Goal: Task Accomplishment & Management: Complete application form

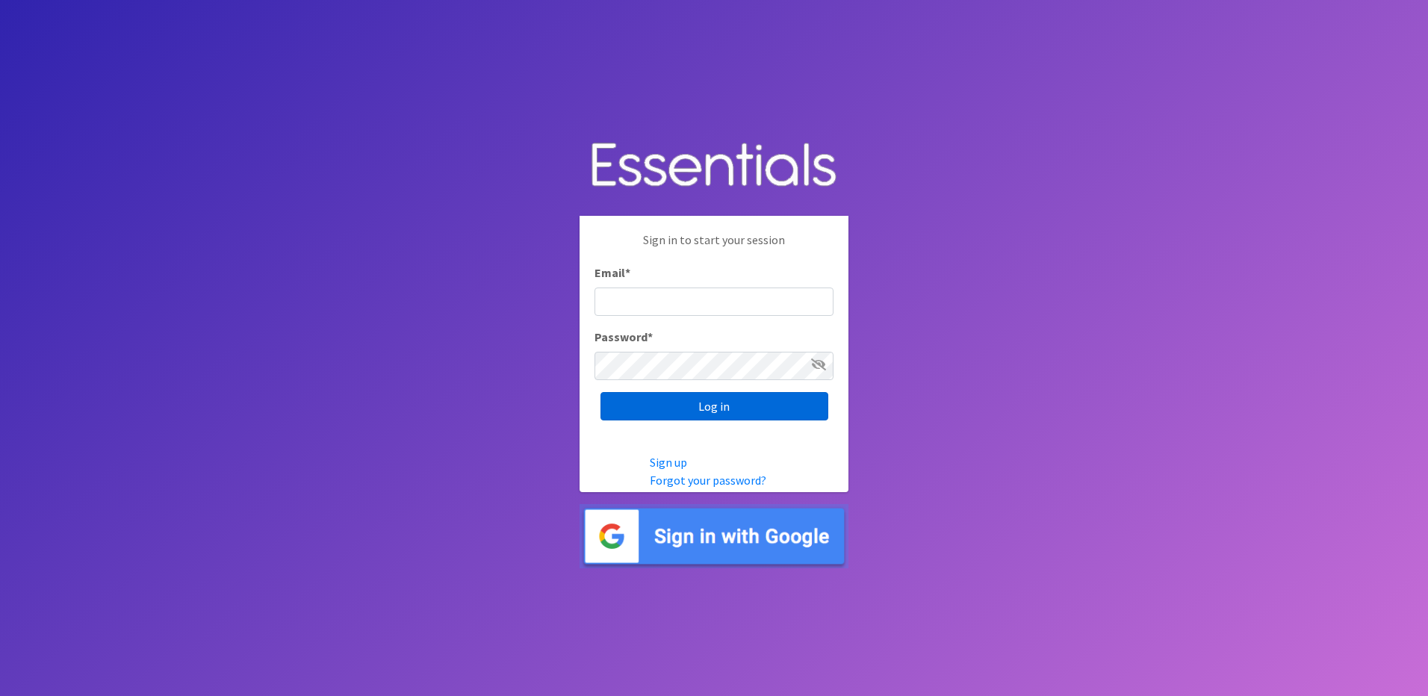
type input "info@marylanddiaperbank.org"
click at [688, 412] on input "Log in" at bounding box center [714, 406] width 228 height 28
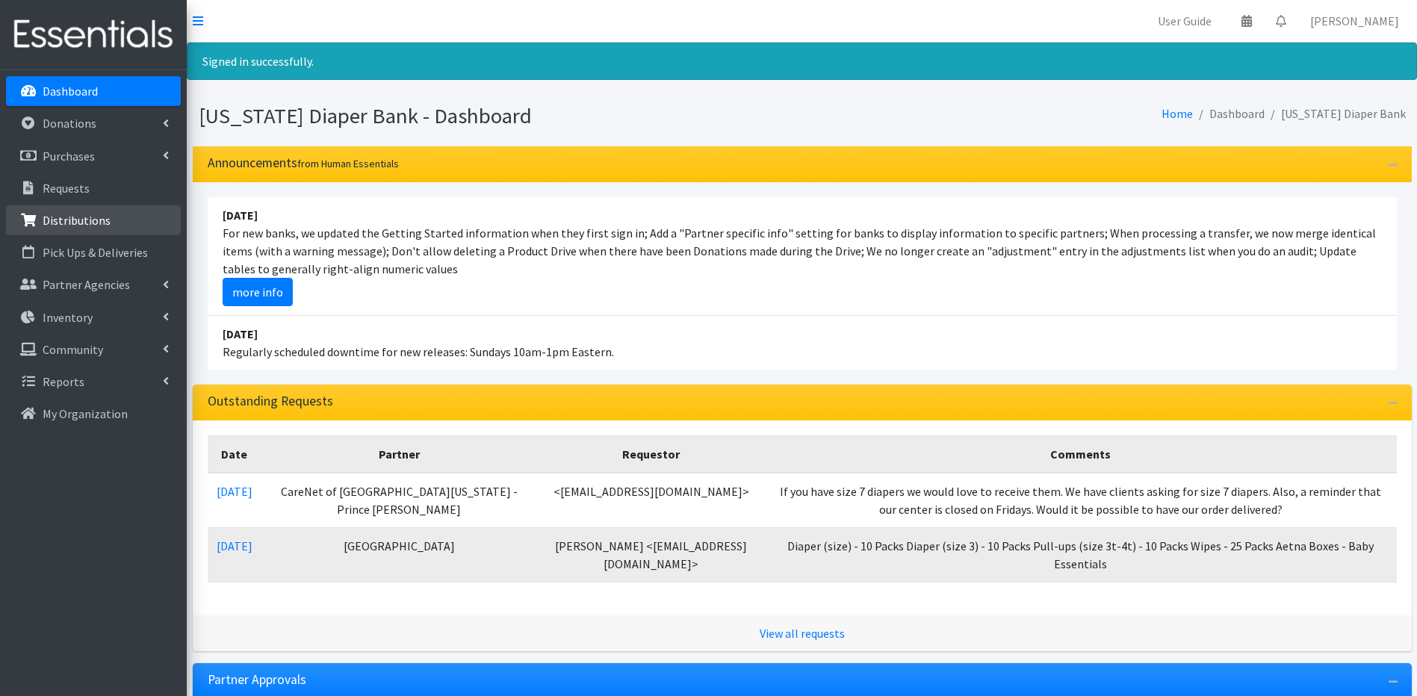
click at [65, 221] on p "Distributions" at bounding box center [77, 220] width 68 height 15
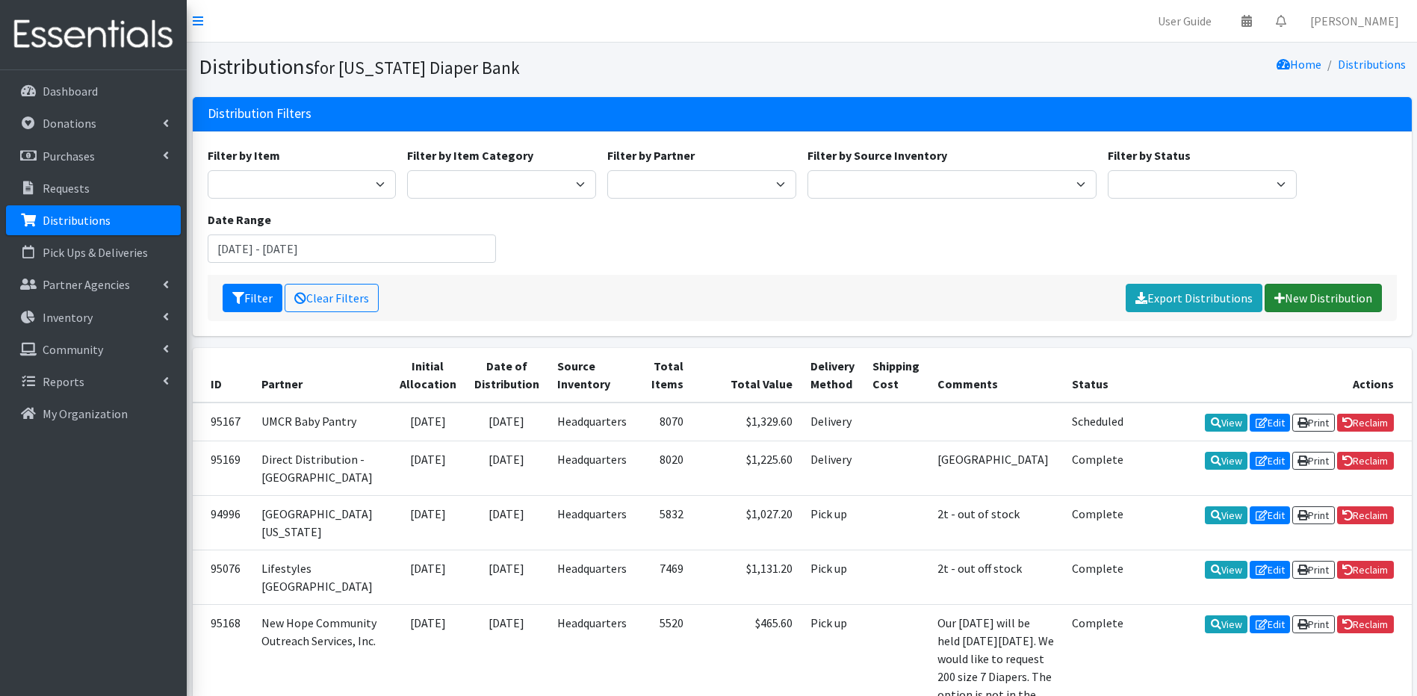
click at [1312, 301] on link "New Distribution" at bounding box center [1322, 298] width 117 height 28
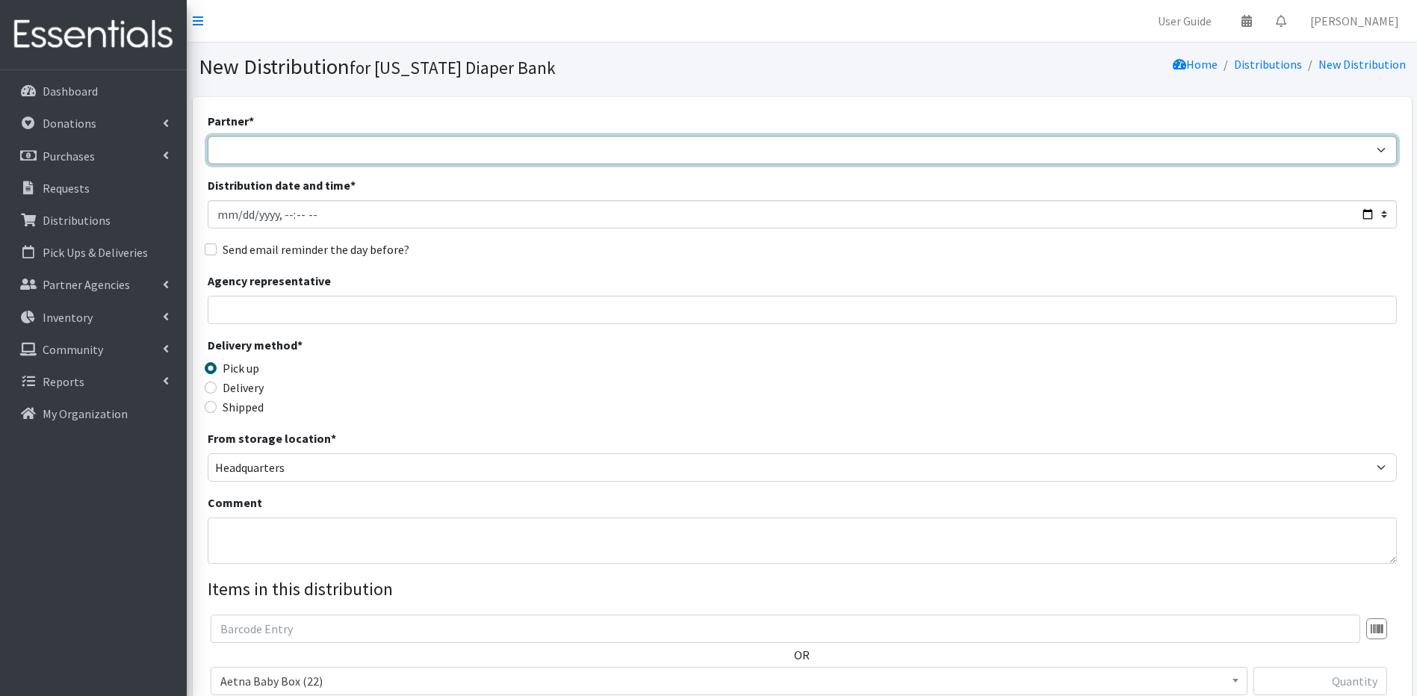
click at [294, 149] on select "Annabelle Beavan/ LindaBen Foundation Bowie State University Student Parent Ass…" at bounding box center [802, 150] width 1189 height 28
select select "1581"
click at [208, 136] on select "Annabelle Beavan/ LindaBen Foundation Bowie State University Student Parent Ass…" at bounding box center [802, 150] width 1189 height 28
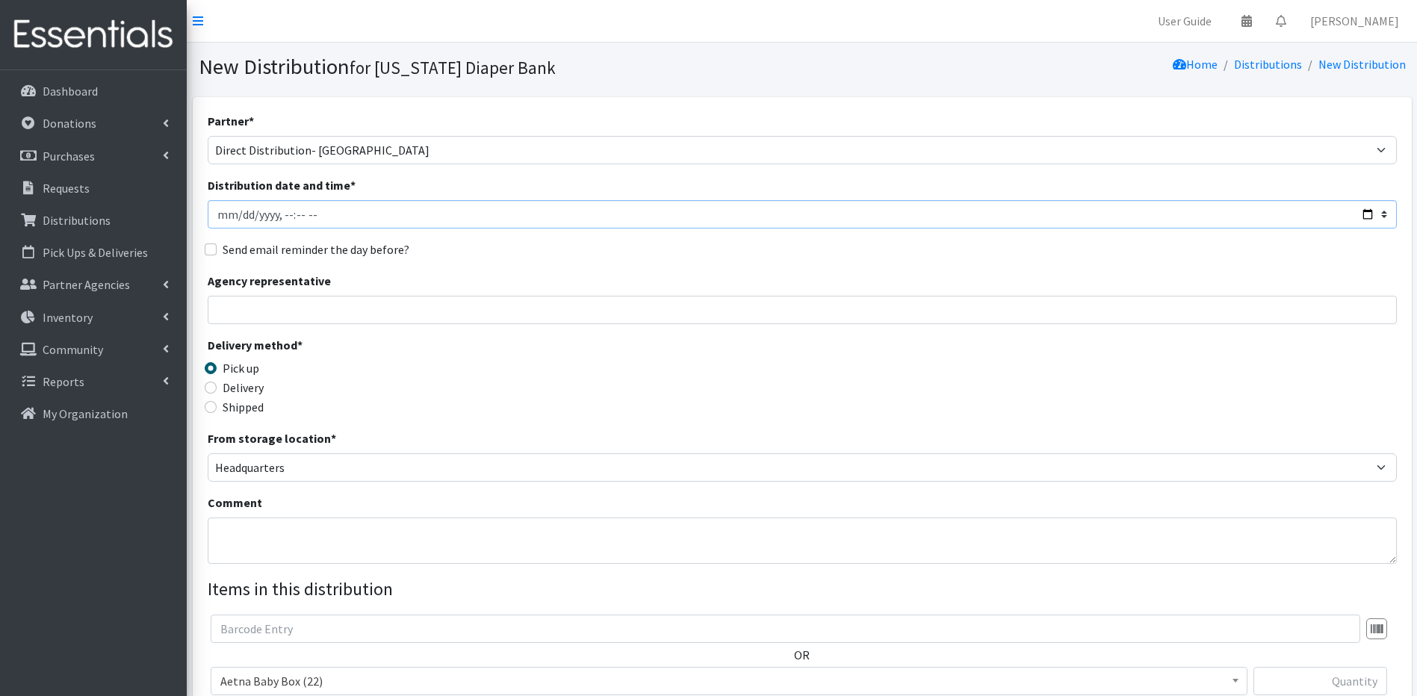
click at [242, 214] on input "Distribution date and time *" at bounding box center [802, 214] width 1189 height 28
click at [1362, 217] on input "Distribution date and time *" at bounding box center [802, 214] width 1189 height 28
type input "2025-08-20T18:59"
click at [562, 385] on div "Delivery method * Pick up Delivery Shipped Shipping cost" at bounding box center [802, 382] width 1189 height 93
click at [279, 310] on input "Agency representative" at bounding box center [802, 310] width 1189 height 28
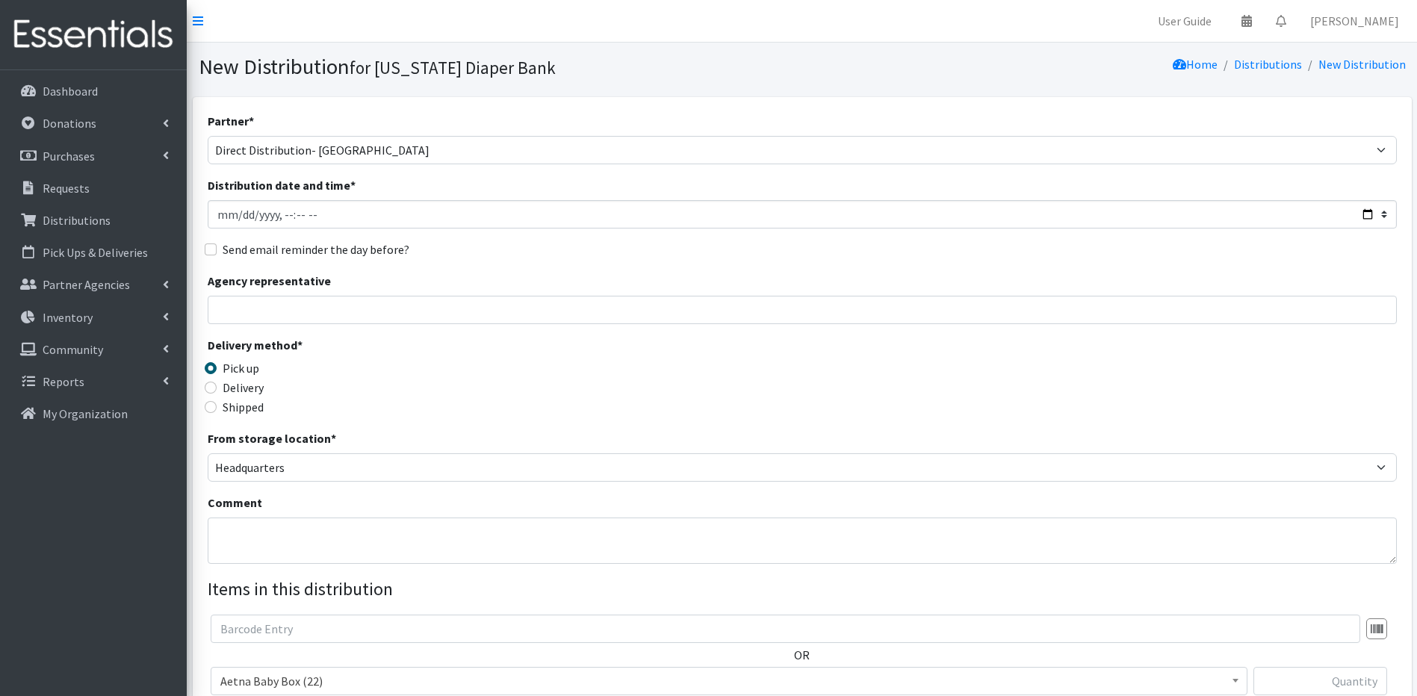
click at [618, 397] on div "Delivery method * Pick up Delivery Shipped Shipping cost" at bounding box center [802, 382] width 1189 height 93
click at [229, 394] on label "Delivery" at bounding box center [243, 388] width 41 height 18
click at [217, 394] on input "Delivery" at bounding box center [211, 388] width 12 height 12
radio input "true"
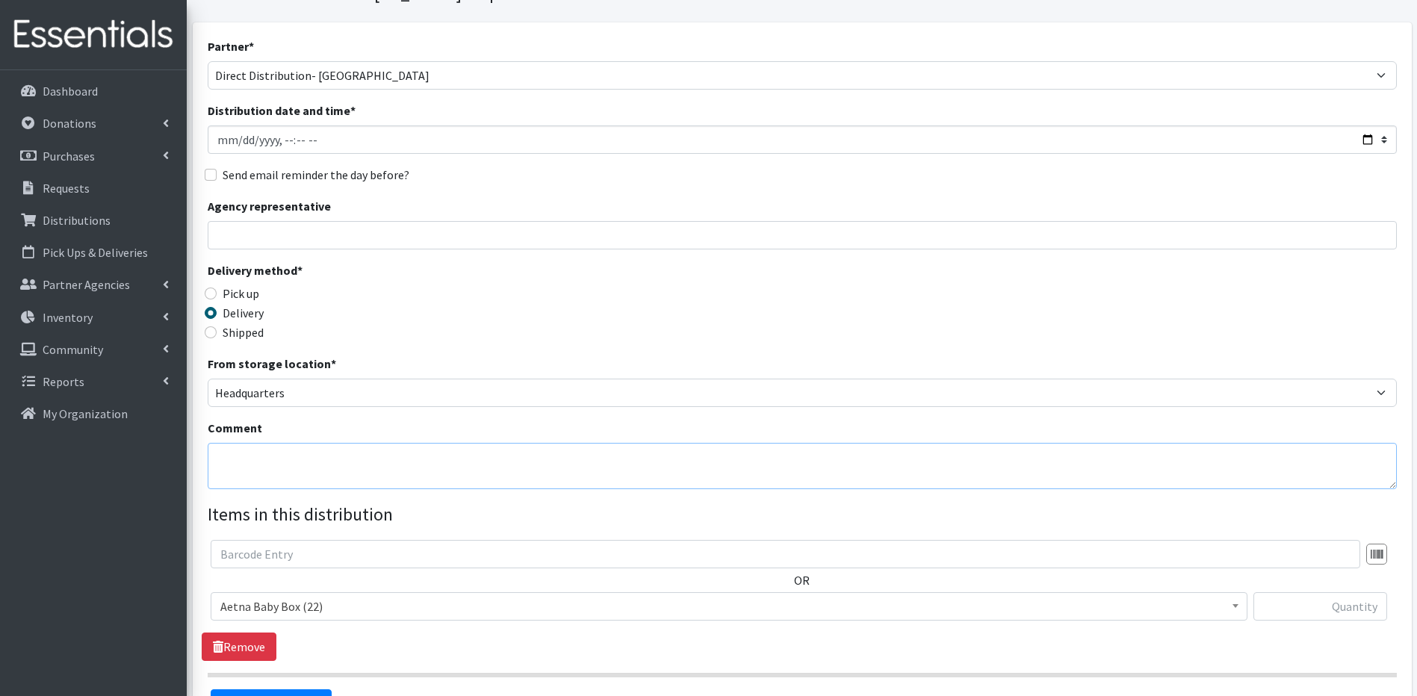
click at [261, 463] on textarea "Comment" at bounding box center [802, 466] width 1189 height 46
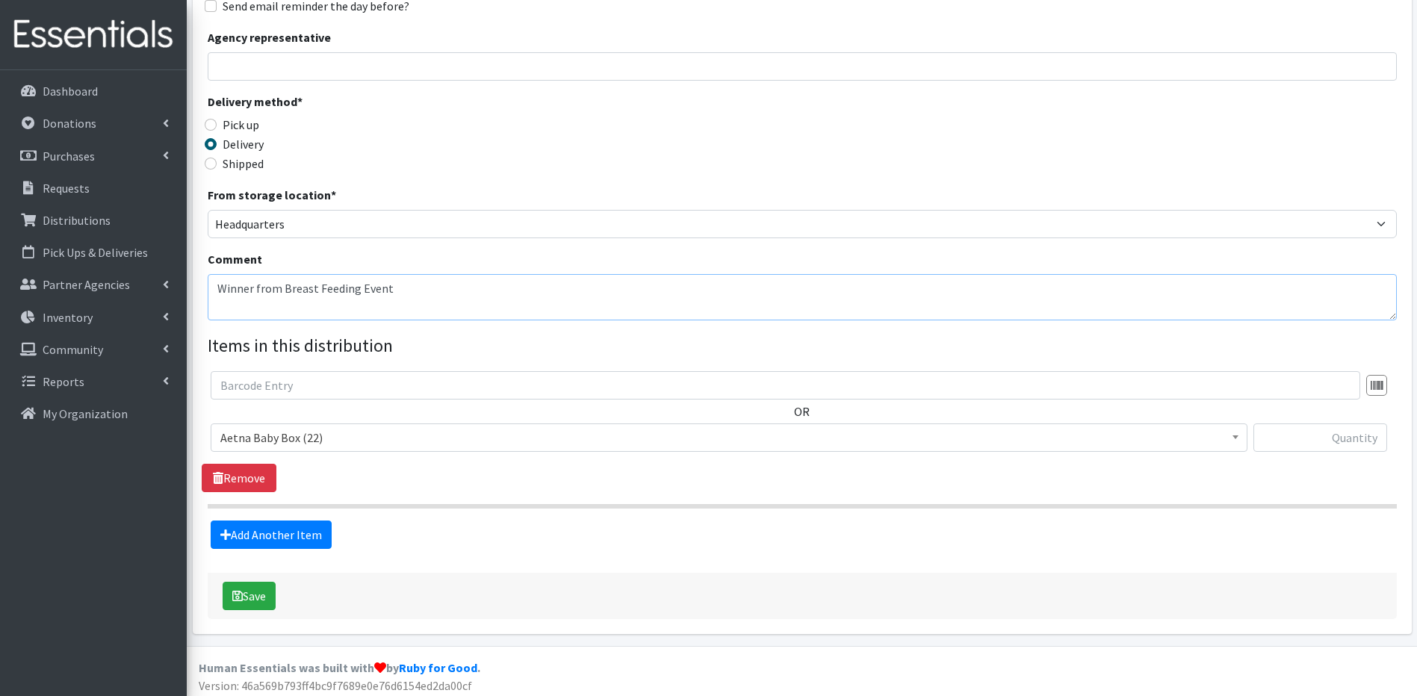
scroll to position [249, 0]
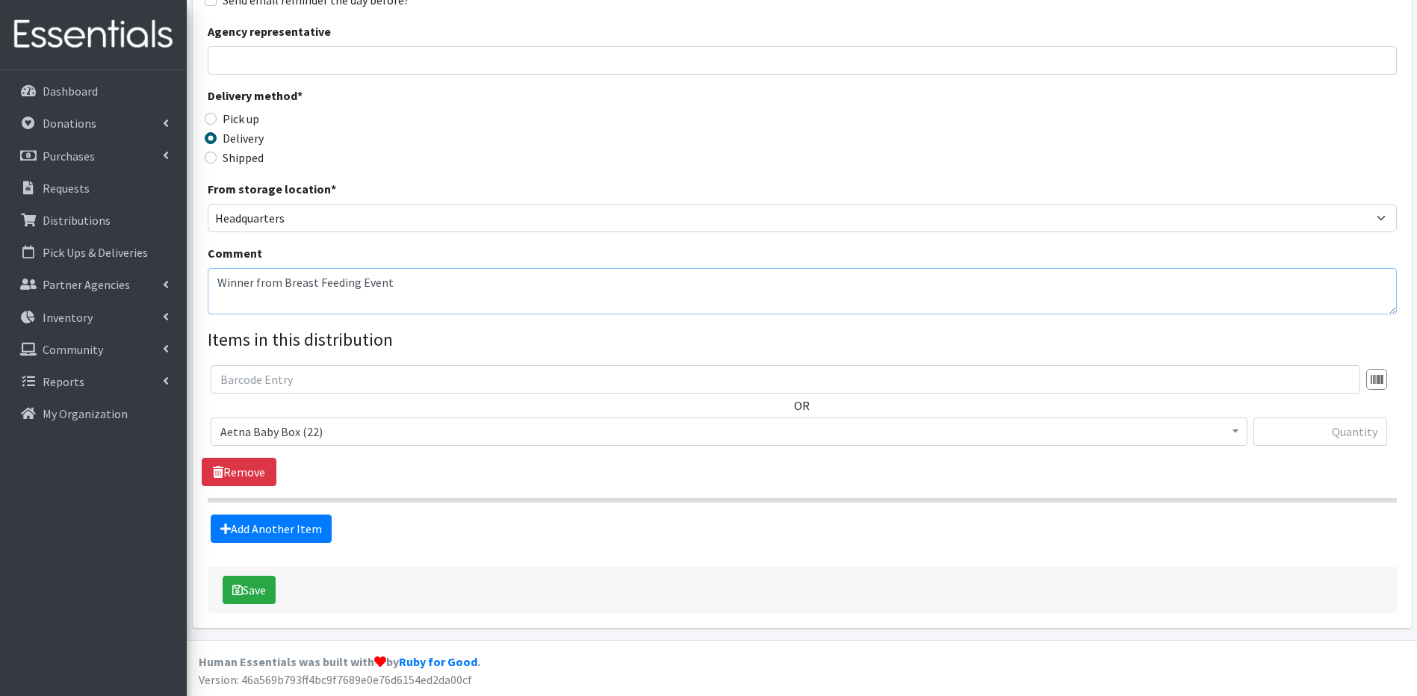
type textarea "Winner from Breast Feeding Event"
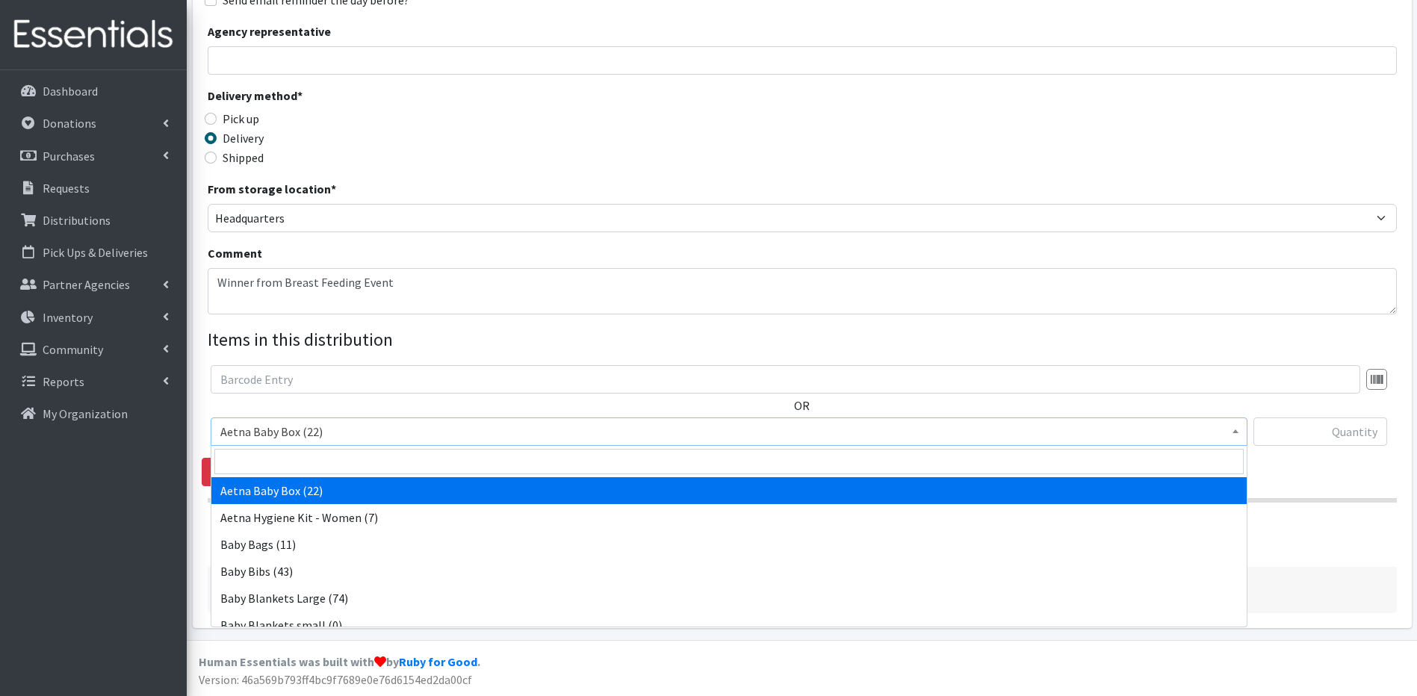
click at [476, 439] on span "Aetna Baby Box (22)" at bounding box center [728, 431] width 1017 height 21
click at [474, 457] on input "search" at bounding box center [728, 461] width 1029 height 25
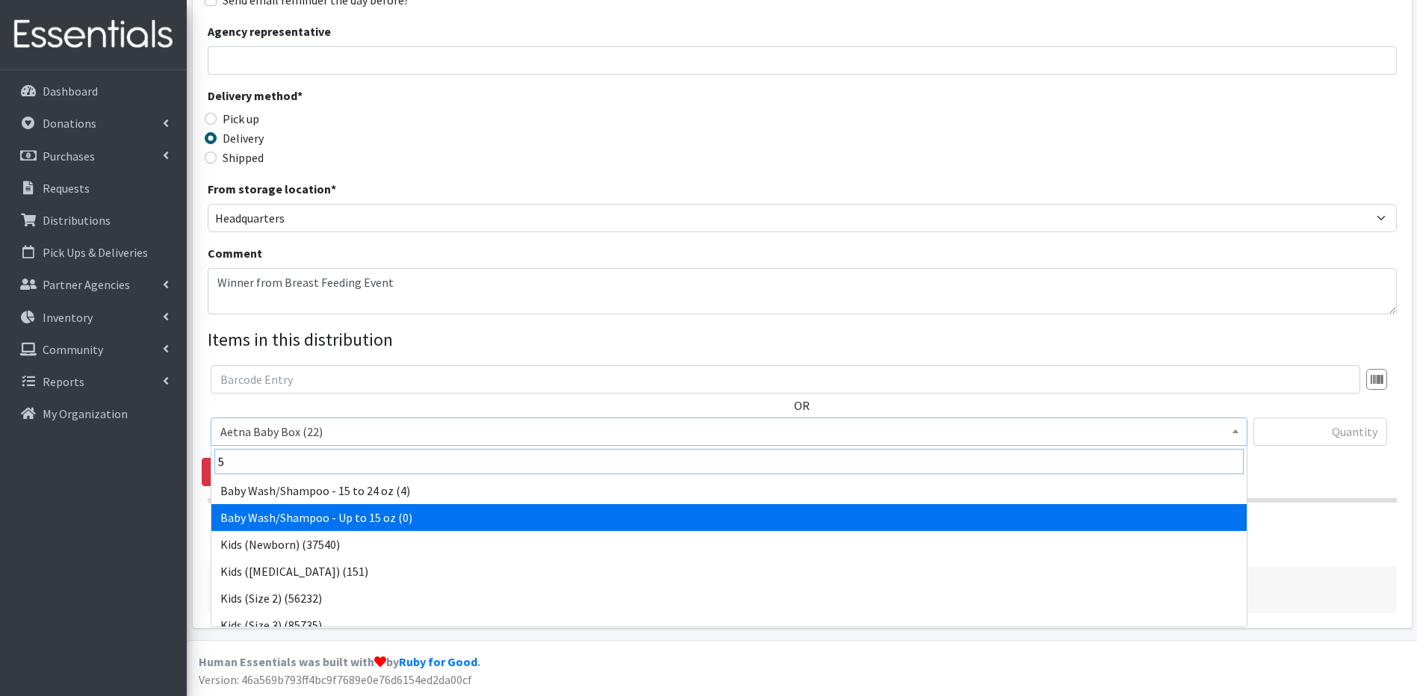
scroll to position [149, 0]
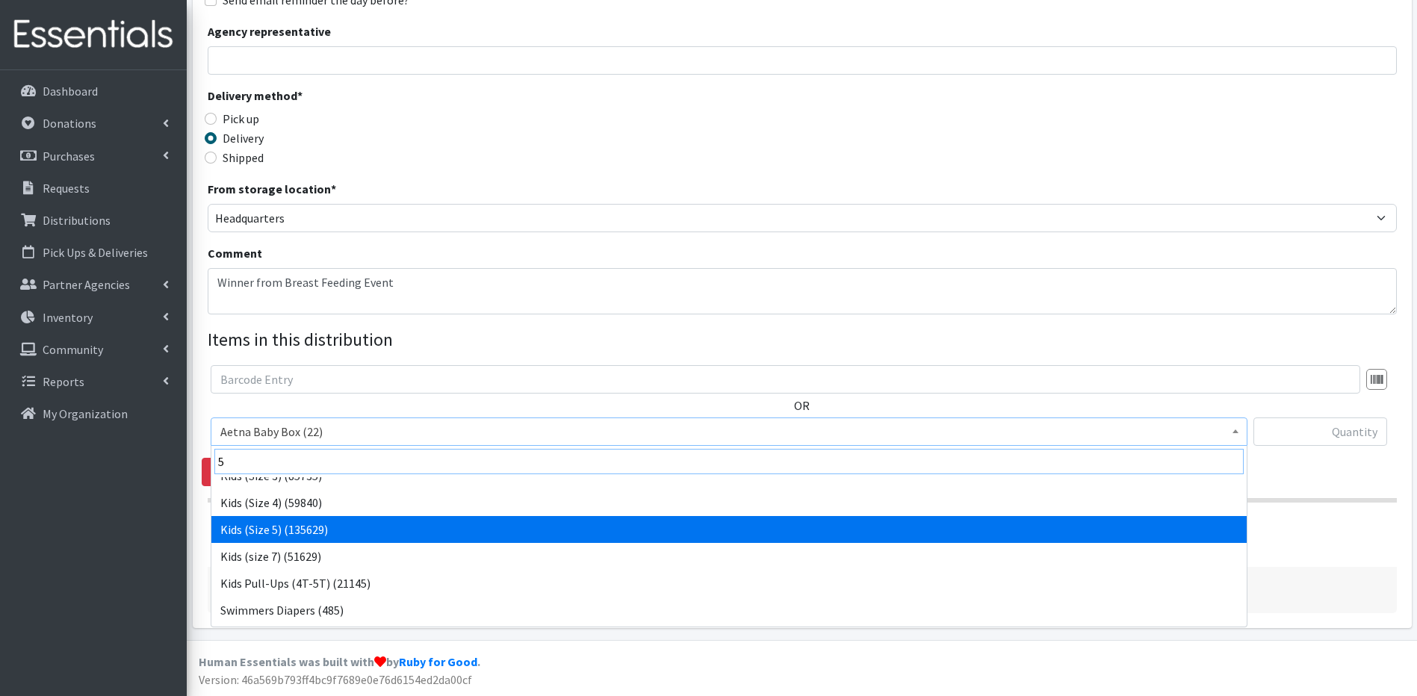
type input "5"
select select "5485"
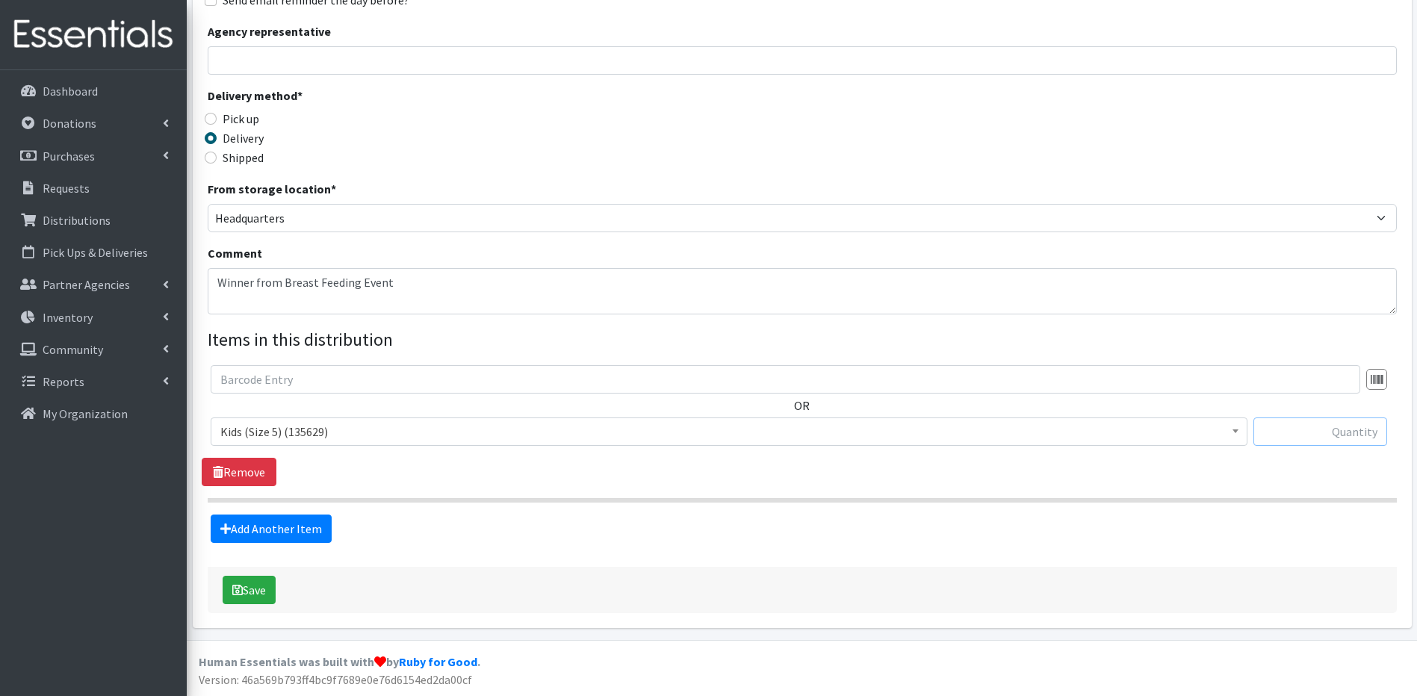
click at [1327, 426] on input "text" at bounding box center [1320, 431] width 134 height 28
type input "162"
click at [1326, 391] on input "text" at bounding box center [785, 379] width 1149 height 28
click at [533, 467] on div "OR Aetna Baby Box (22) Aetna Hygiene Kit - Women (7) Baby Bags (11) Baby Bibs (…" at bounding box center [802, 425] width 1200 height 121
click at [287, 532] on link "Add Another Item" at bounding box center [271, 529] width 121 height 28
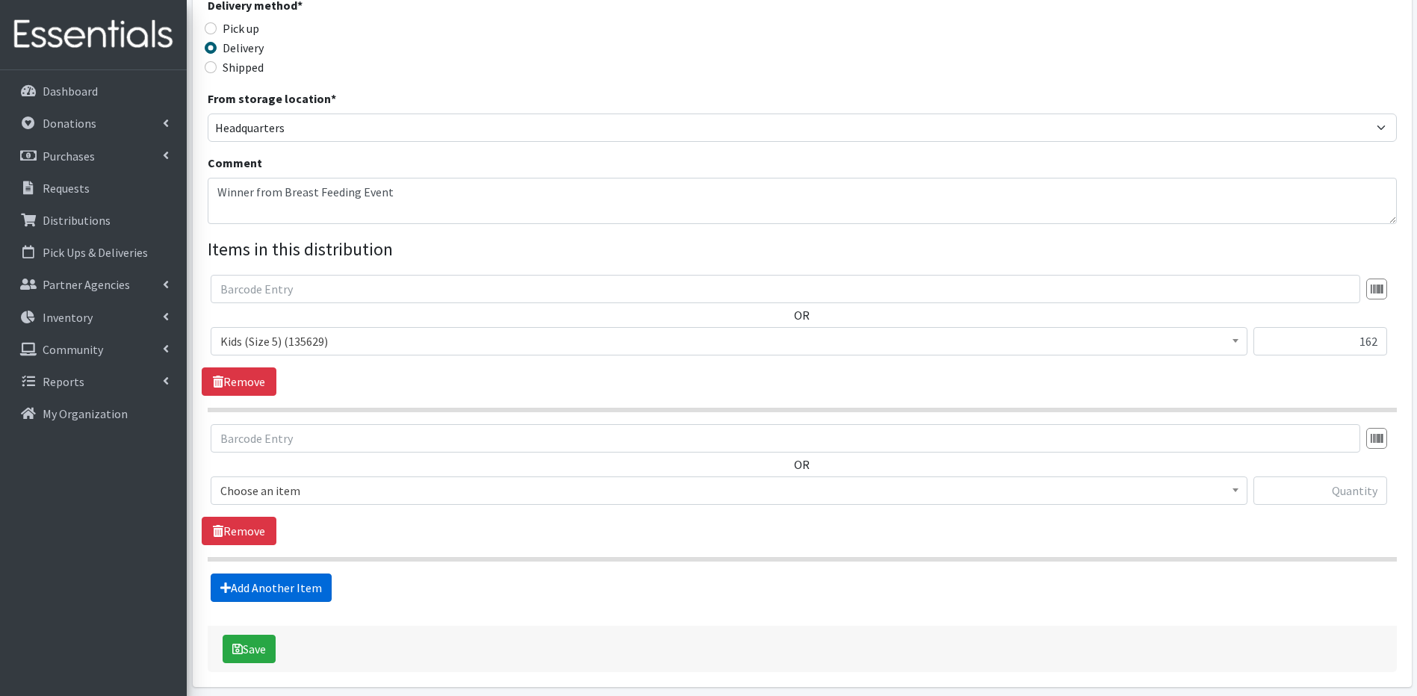
scroll to position [399, 0]
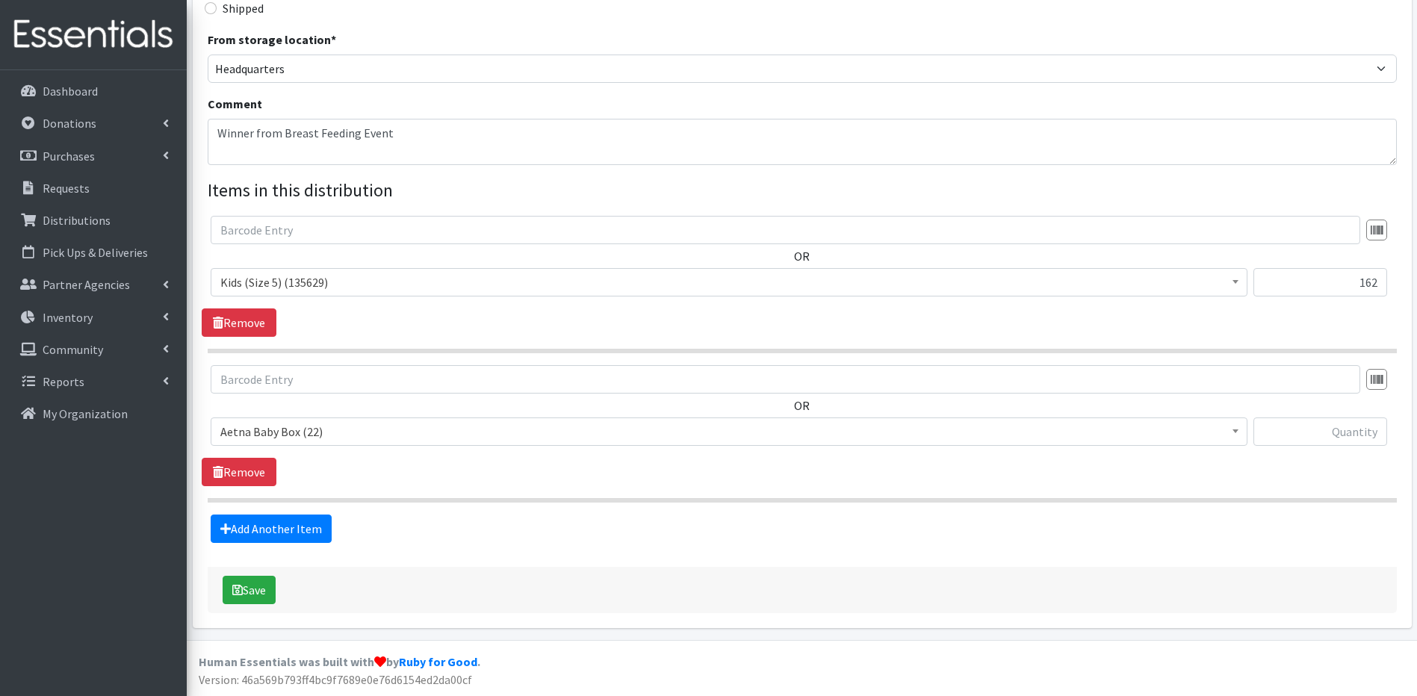
click at [330, 442] on span "Aetna Baby Box (22)" at bounding box center [728, 431] width 1017 height 21
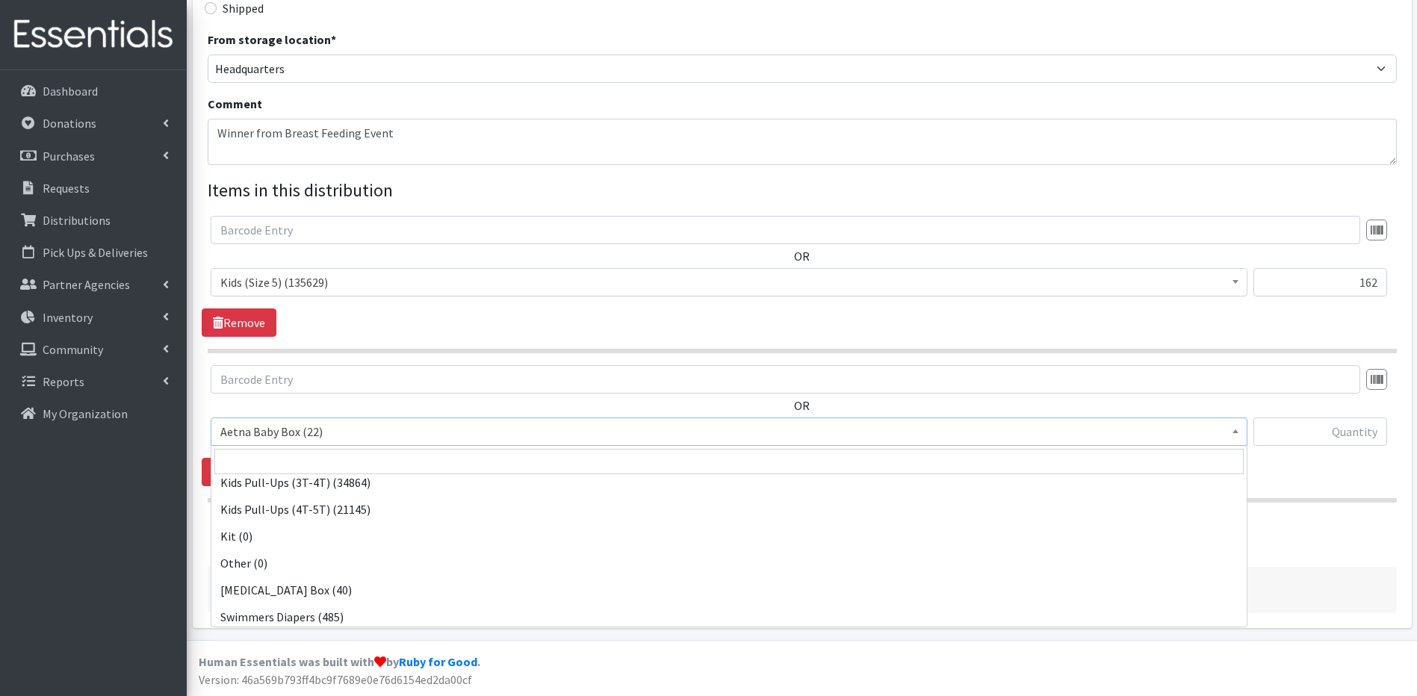
scroll to position [657, 0]
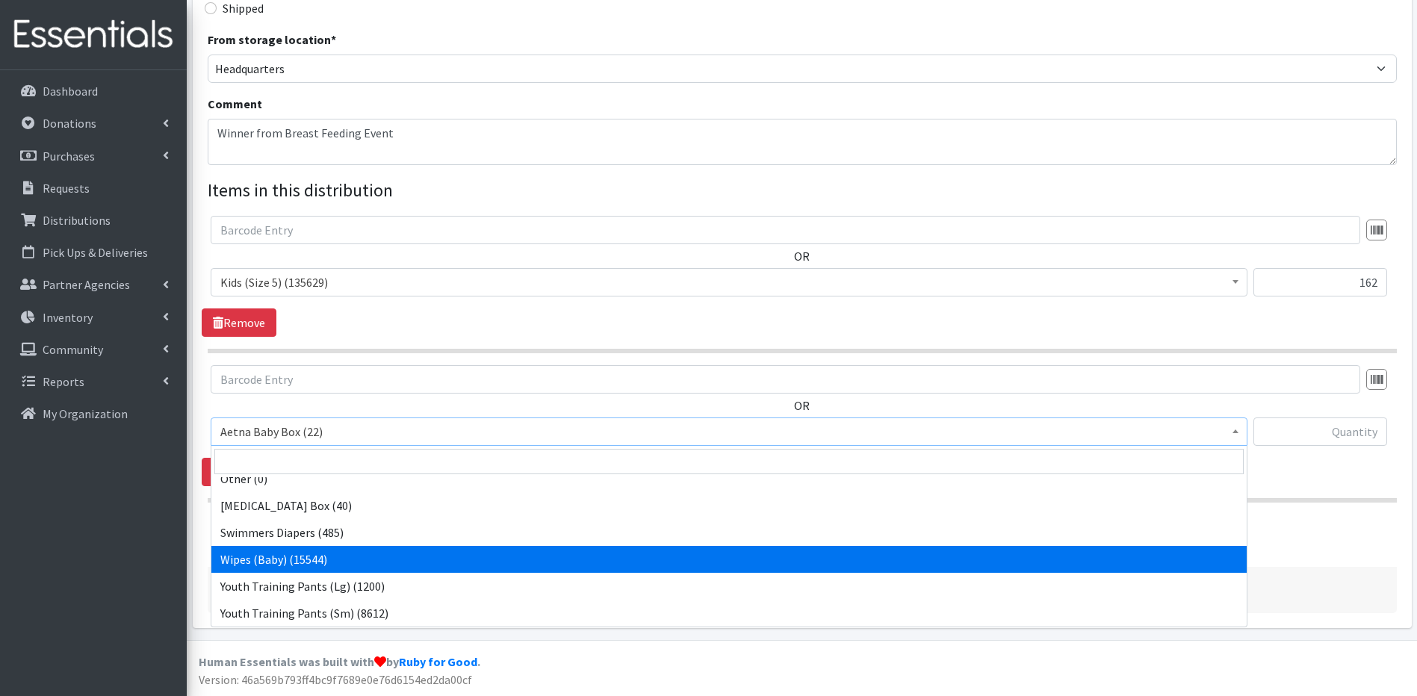
select select "5491"
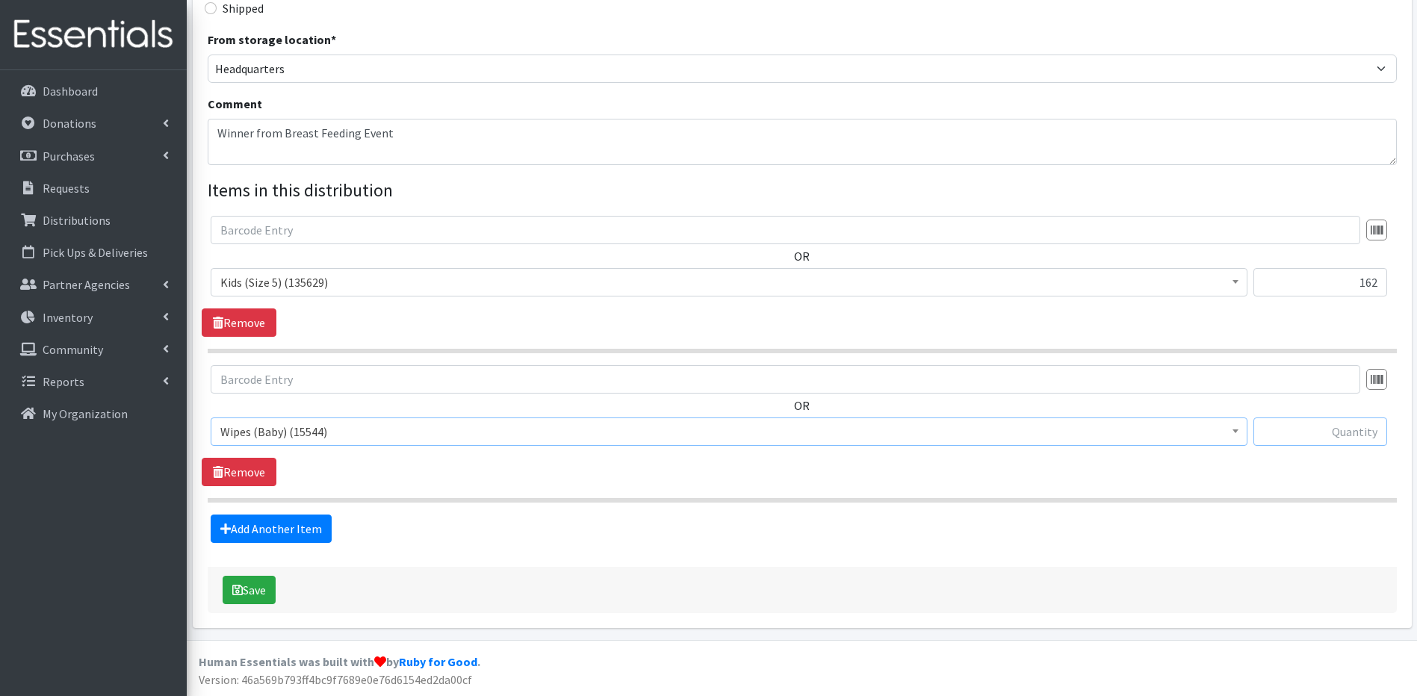
click at [1326, 427] on input "text" at bounding box center [1320, 431] width 134 height 28
type input "144"
click at [494, 552] on form "Partner * Annabelle Beavan/ LindaBen Foundation Bowie State University Student …" at bounding box center [802, 163] width 1189 height 900
click at [443, 130] on textarea "Winner from Breast Feeding Event" at bounding box center [802, 142] width 1189 height 46
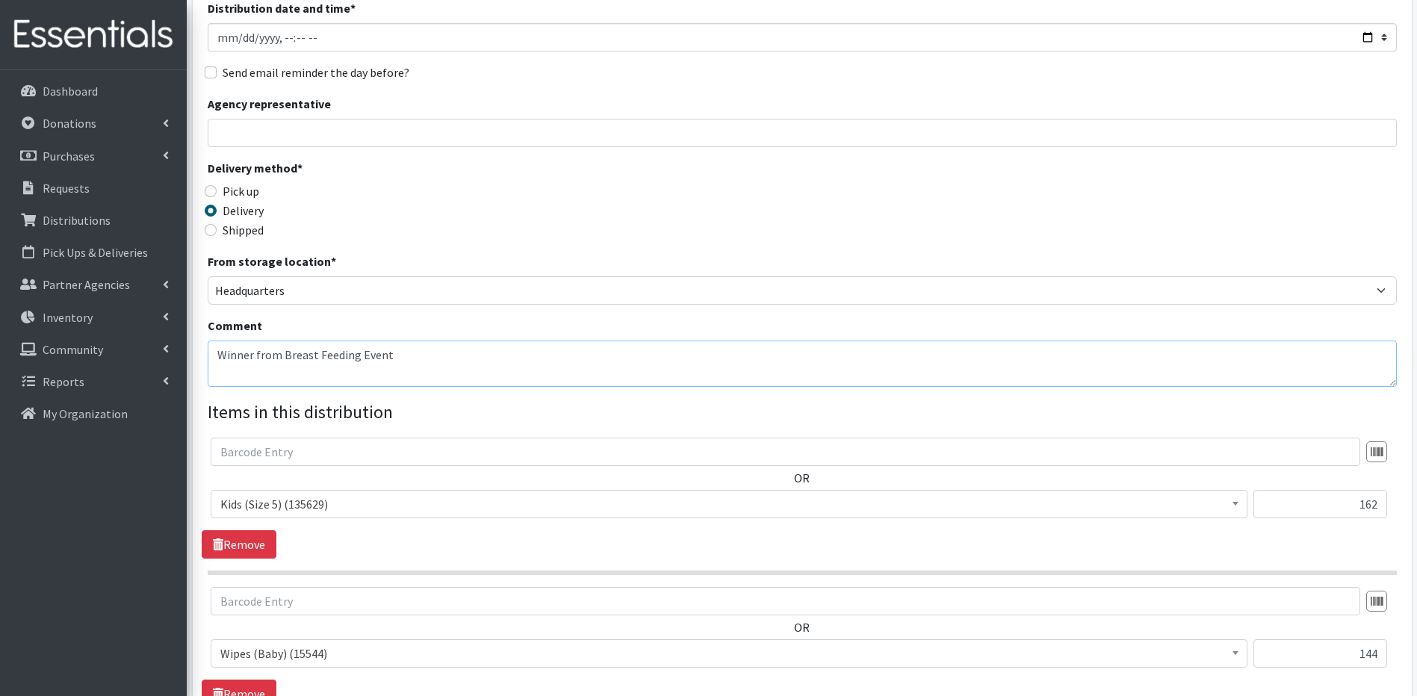
scroll to position [399, 0]
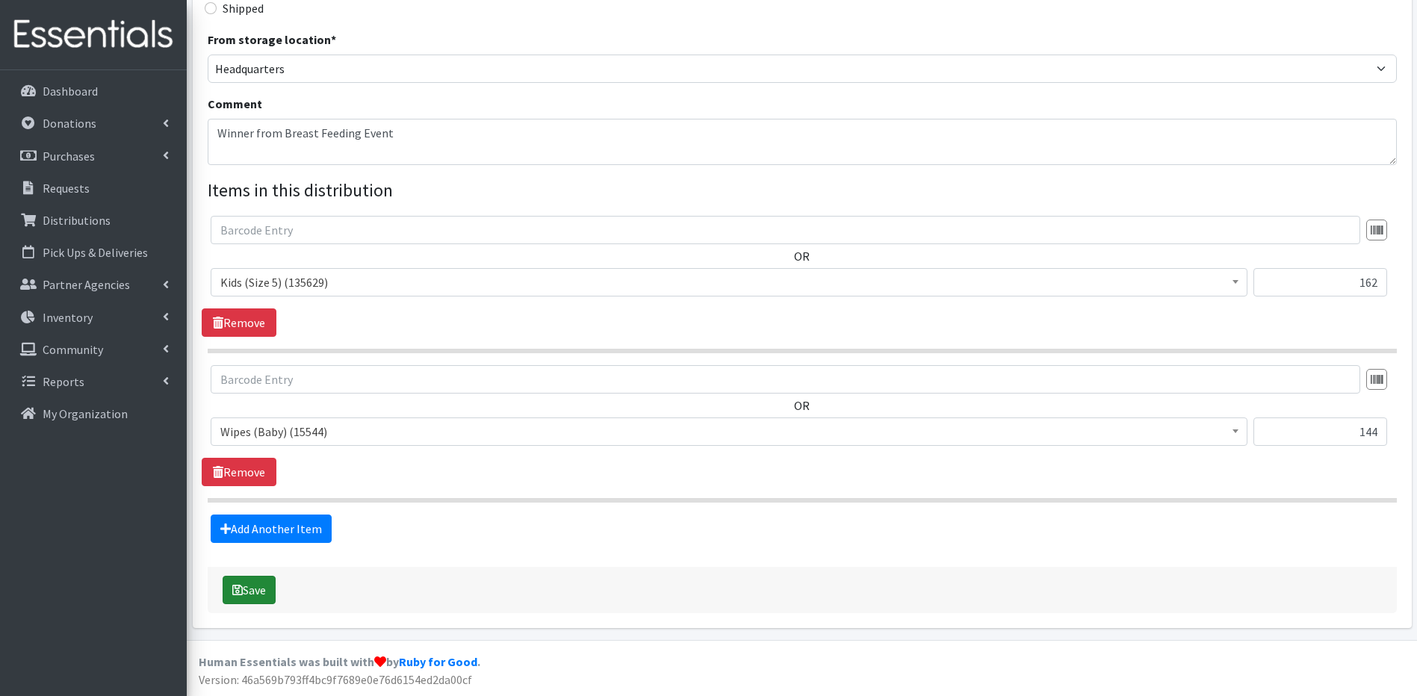
click at [265, 582] on button "Save" at bounding box center [249, 590] width 53 height 28
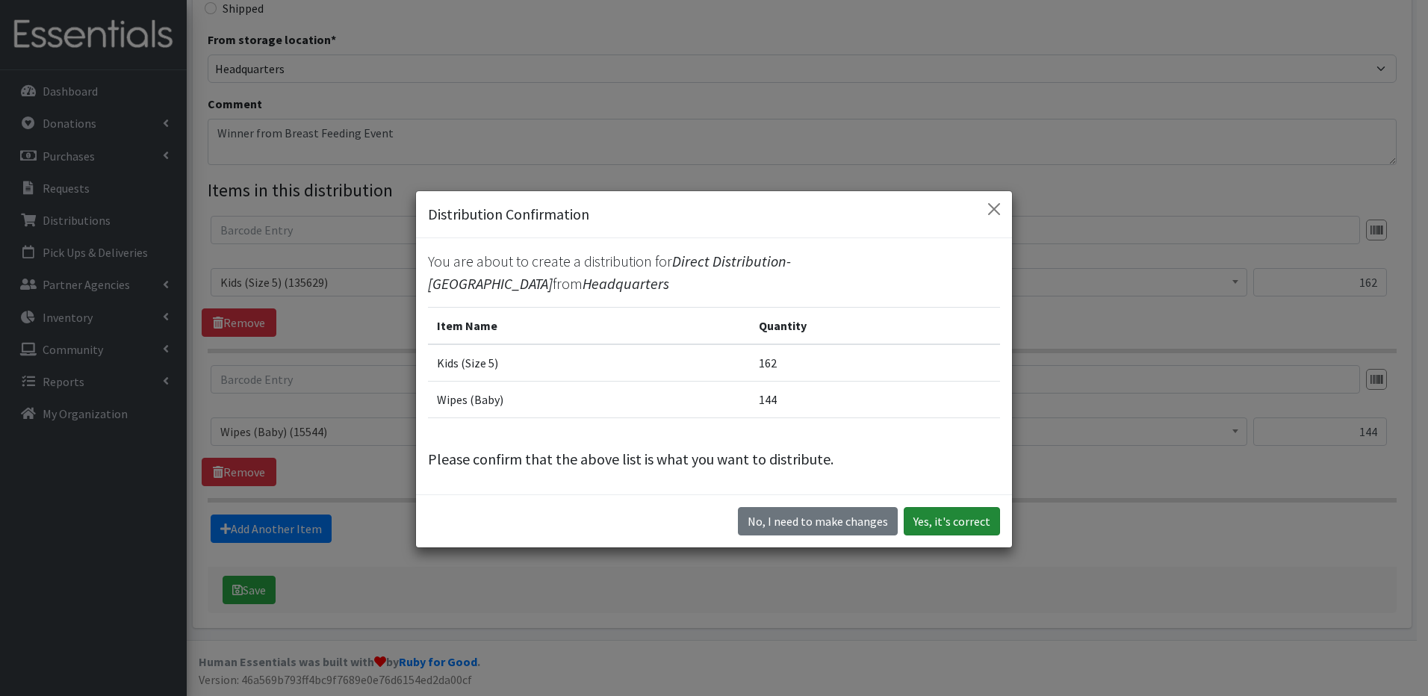
click at [945, 521] on button "Yes, it's correct" at bounding box center [952, 521] width 96 height 28
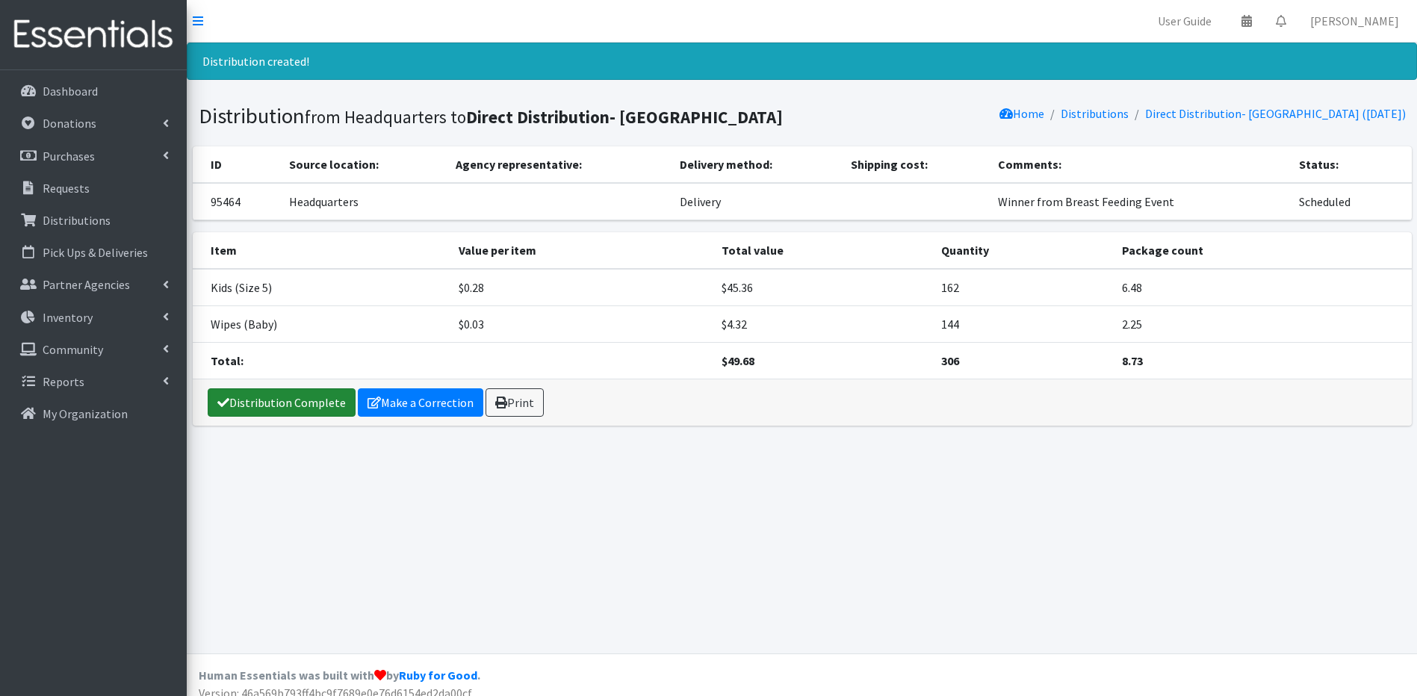
click at [288, 393] on link "Distribution Complete" at bounding box center [282, 402] width 148 height 28
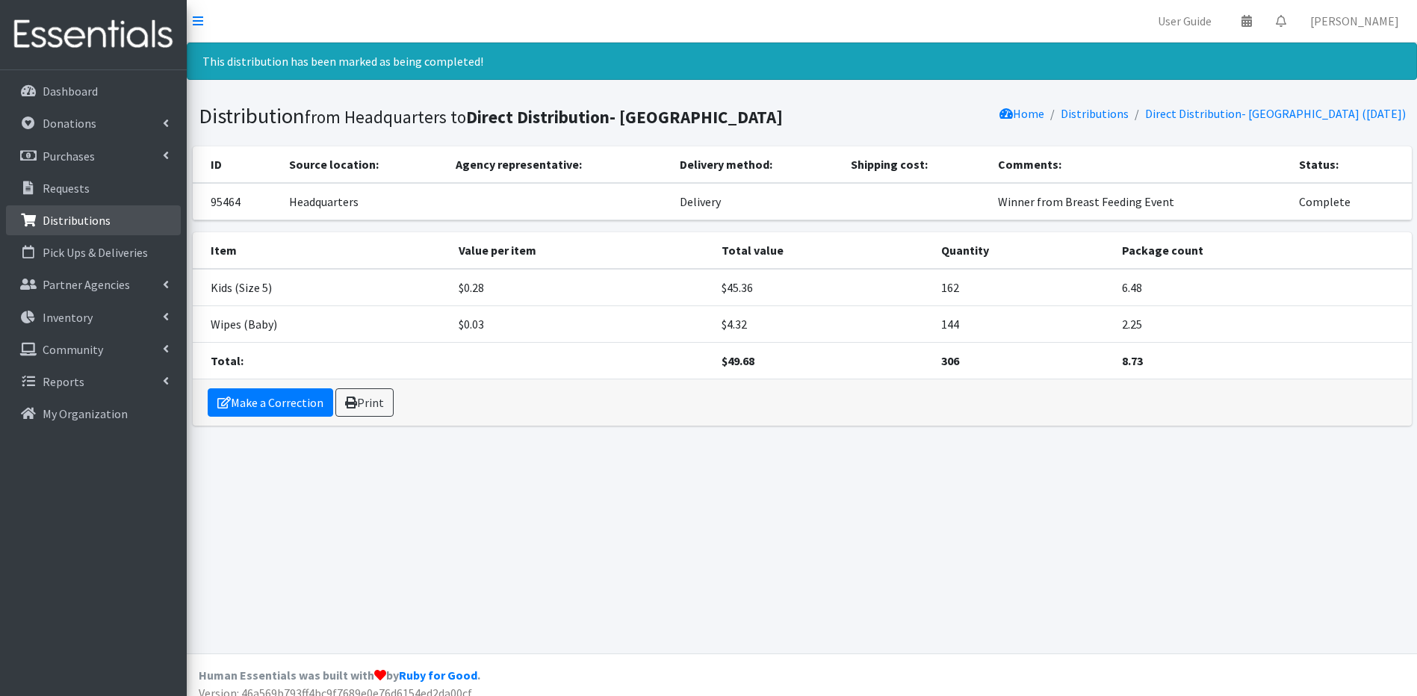
click at [99, 228] on link "Distributions" at bounding box center [93, 220] width 175 height 30
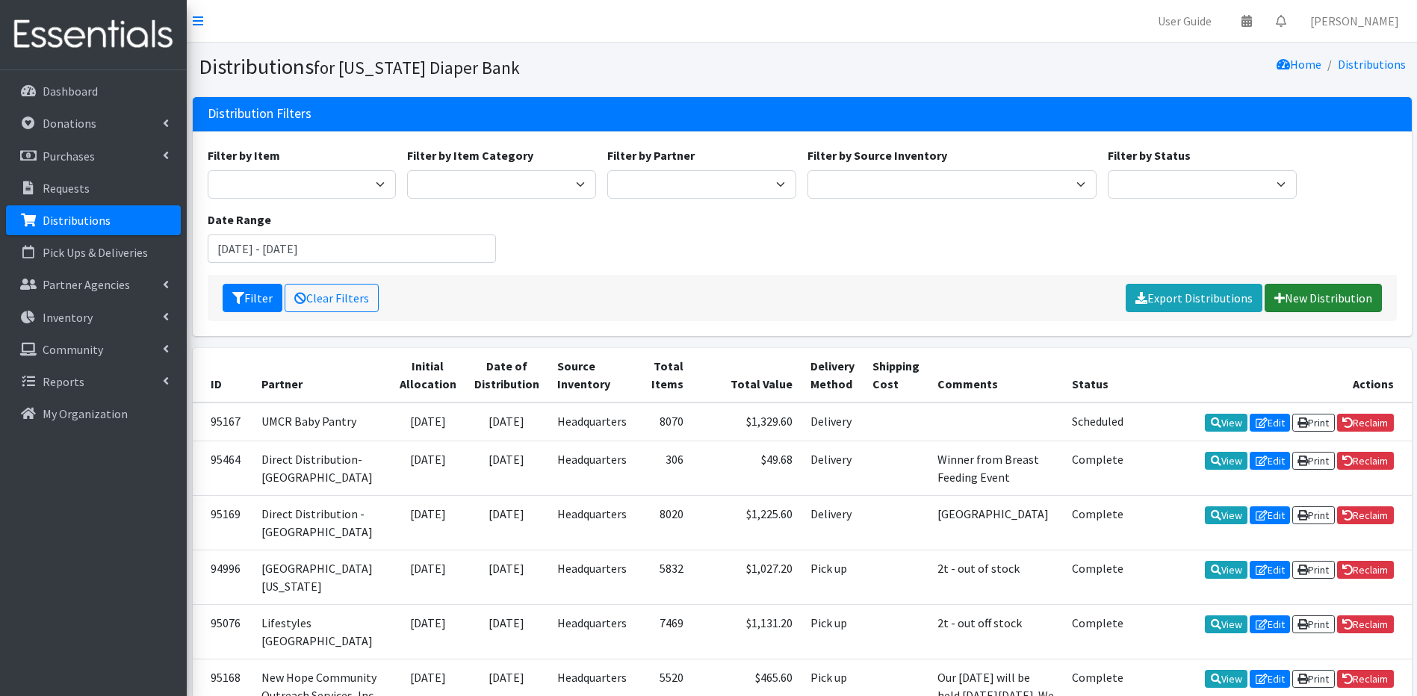
click at [1326, 292] on link "New Distribution" at bounding box center [1322, 298] width 117 height 28
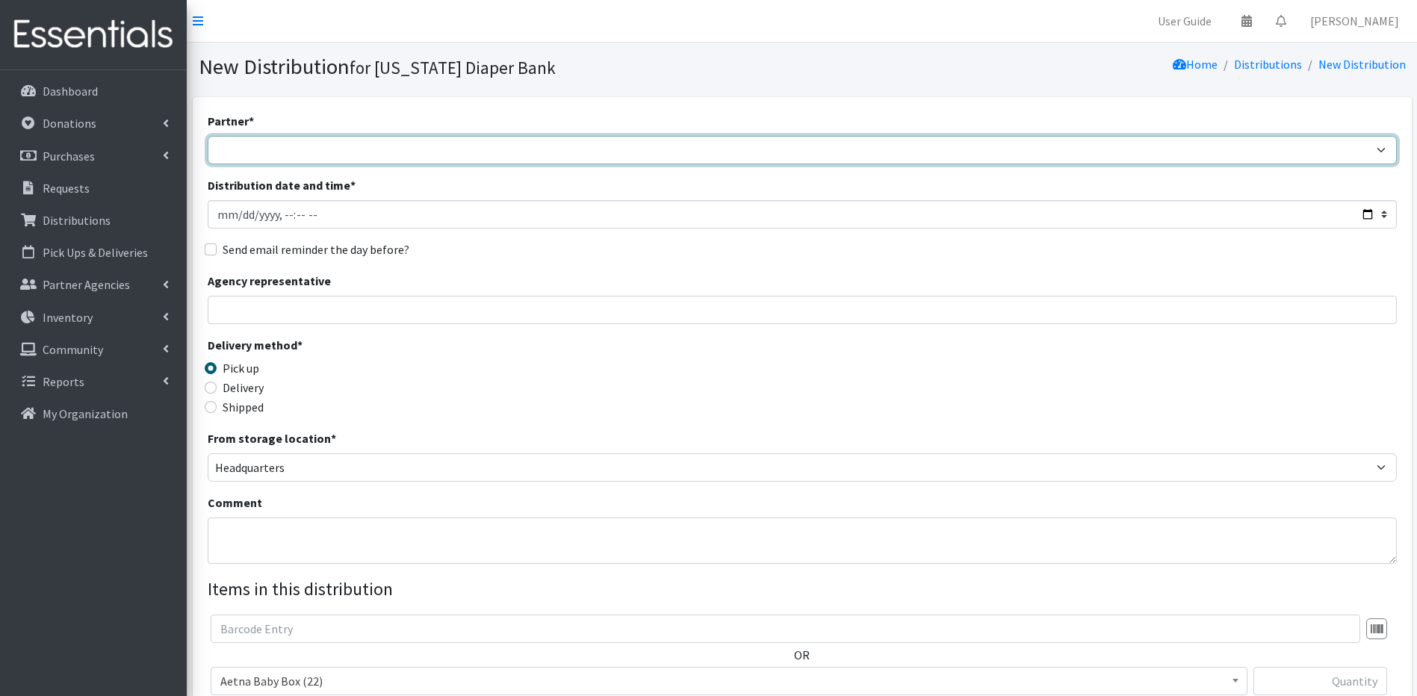
click at [437, 153] on select "Annabelle Beavan/ LindaBen Foundation Bowie State University Student Parent Ass…" at bounding box center [802, 150] width 1189 height 28
select select "6624"
click at [208, 136] on select "Annabelle Beavan/ LindaBen Foundation Bowie State University Student Parent Ass…" at bounding box center [802, 150] width 1189 height 28
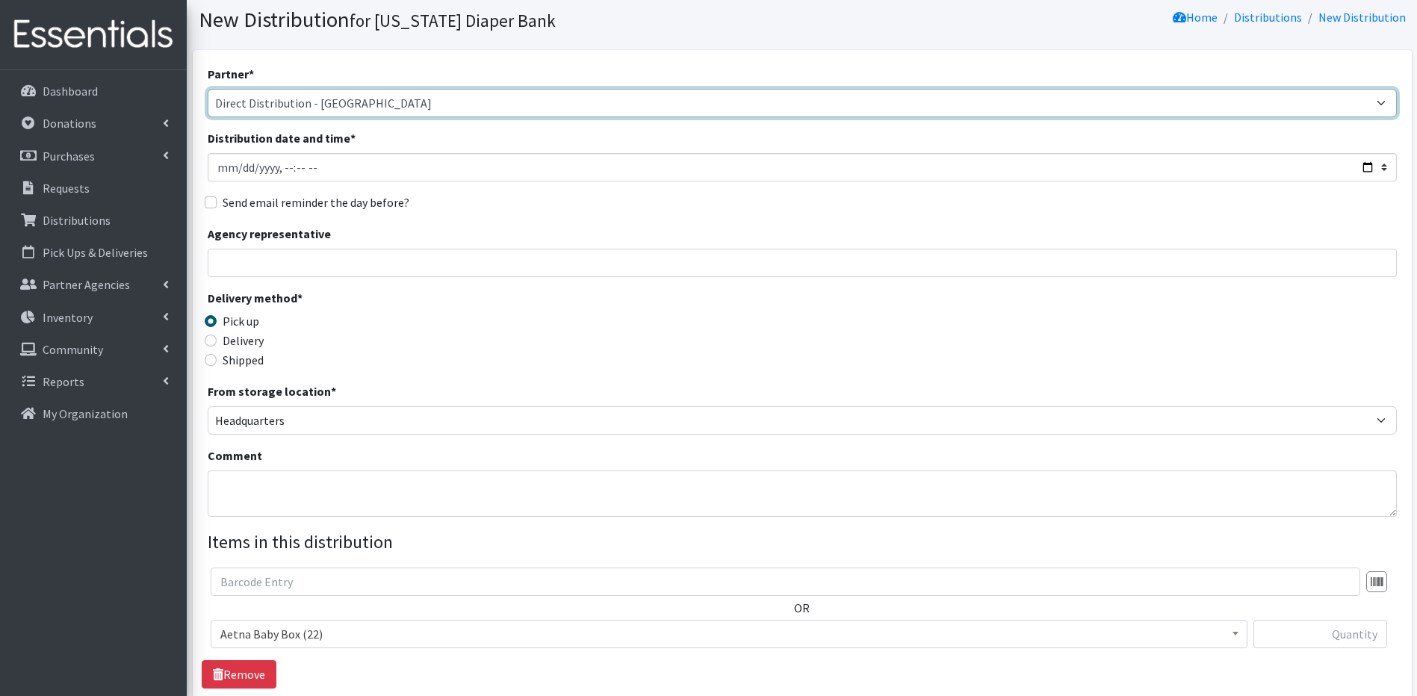
scroll to position [75, 0]
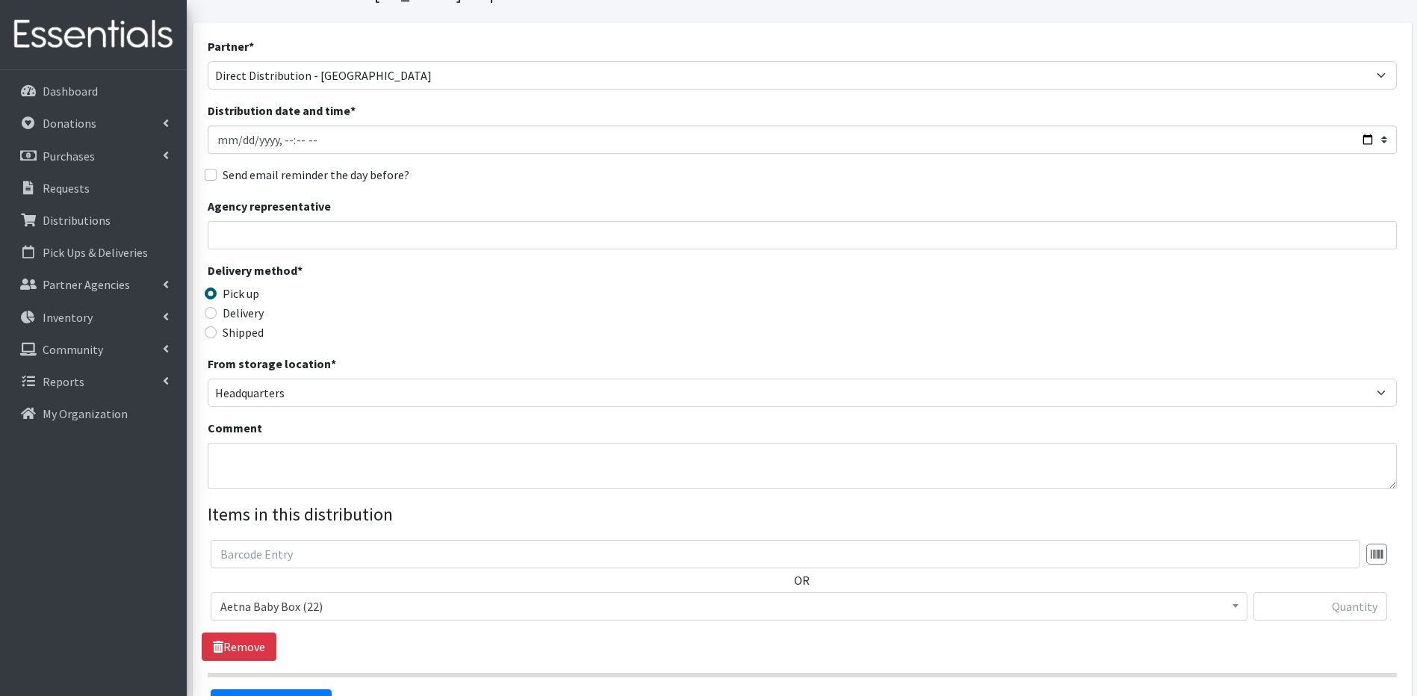
click at [356, 603] on span "Aetna Baby Box (22)" at bounding box center [728, 606] width 1017 height 21
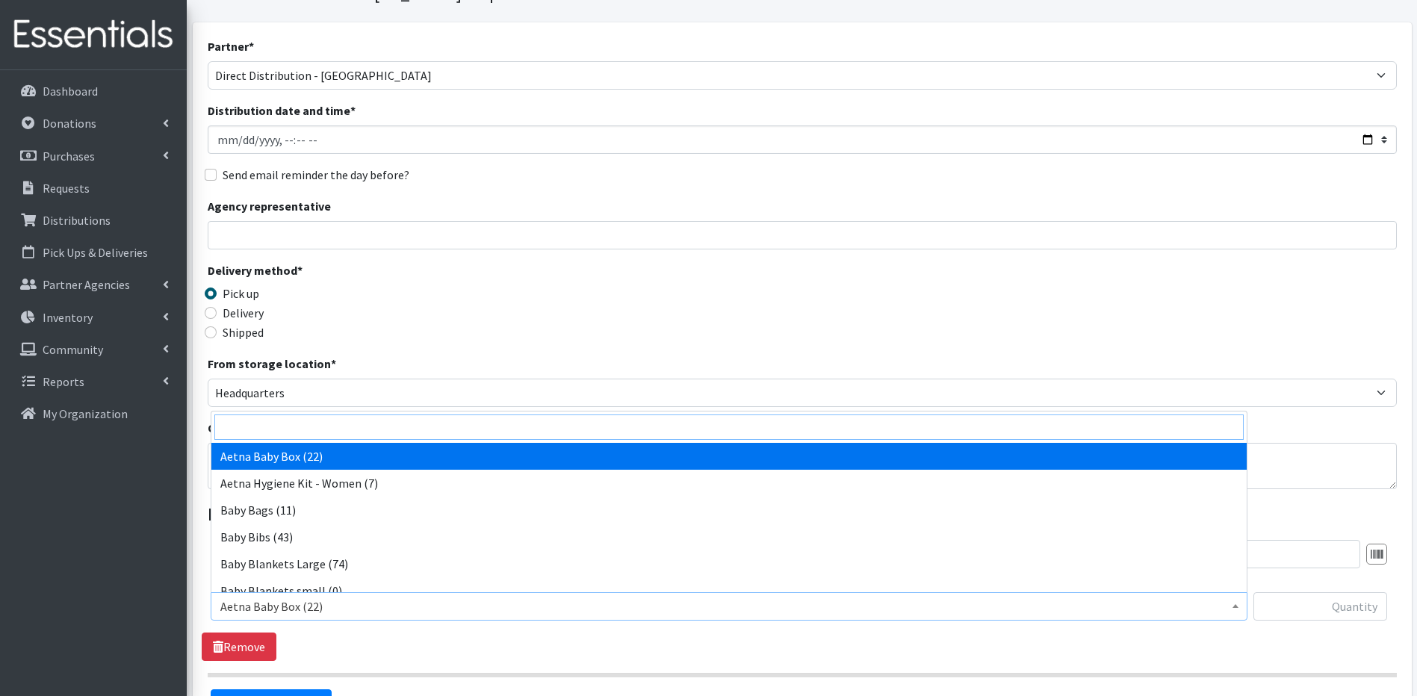
click at [358, 423] on input "search" at bounding box center [728, 426] width 1029 height 25
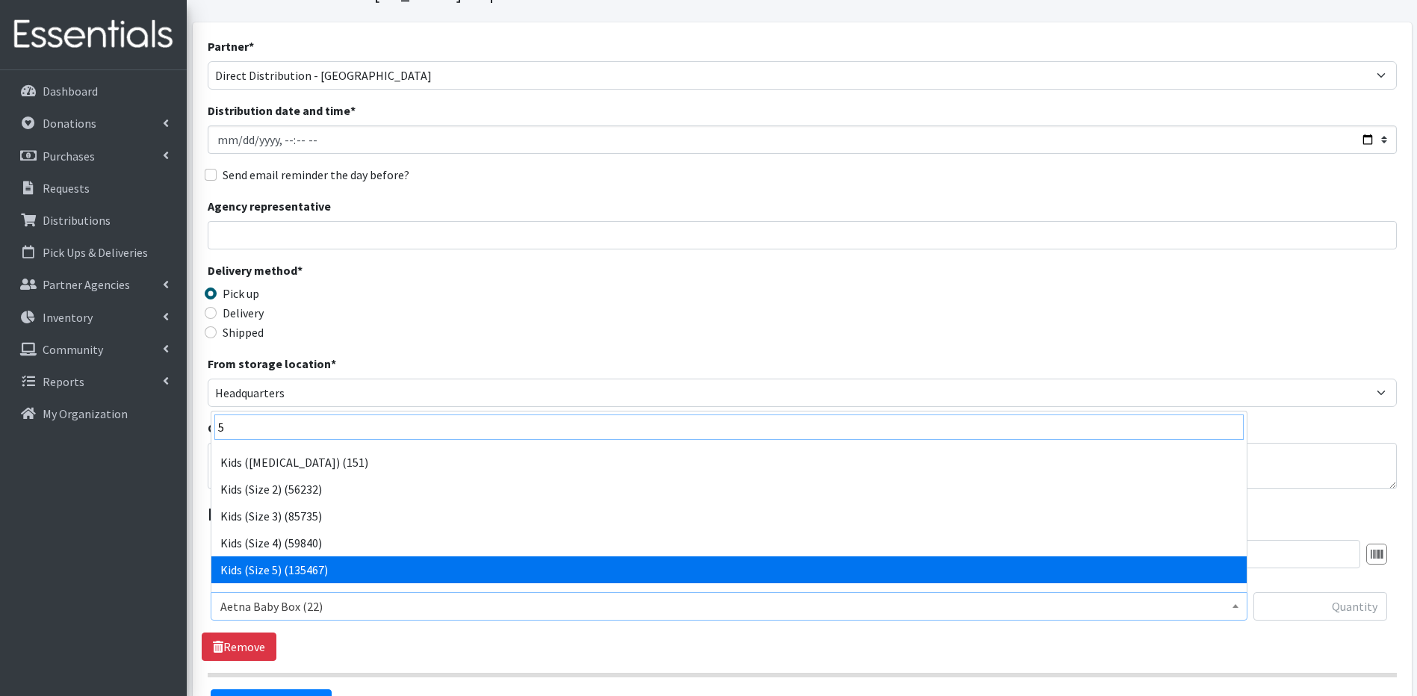
type input "5"
select select "5485"
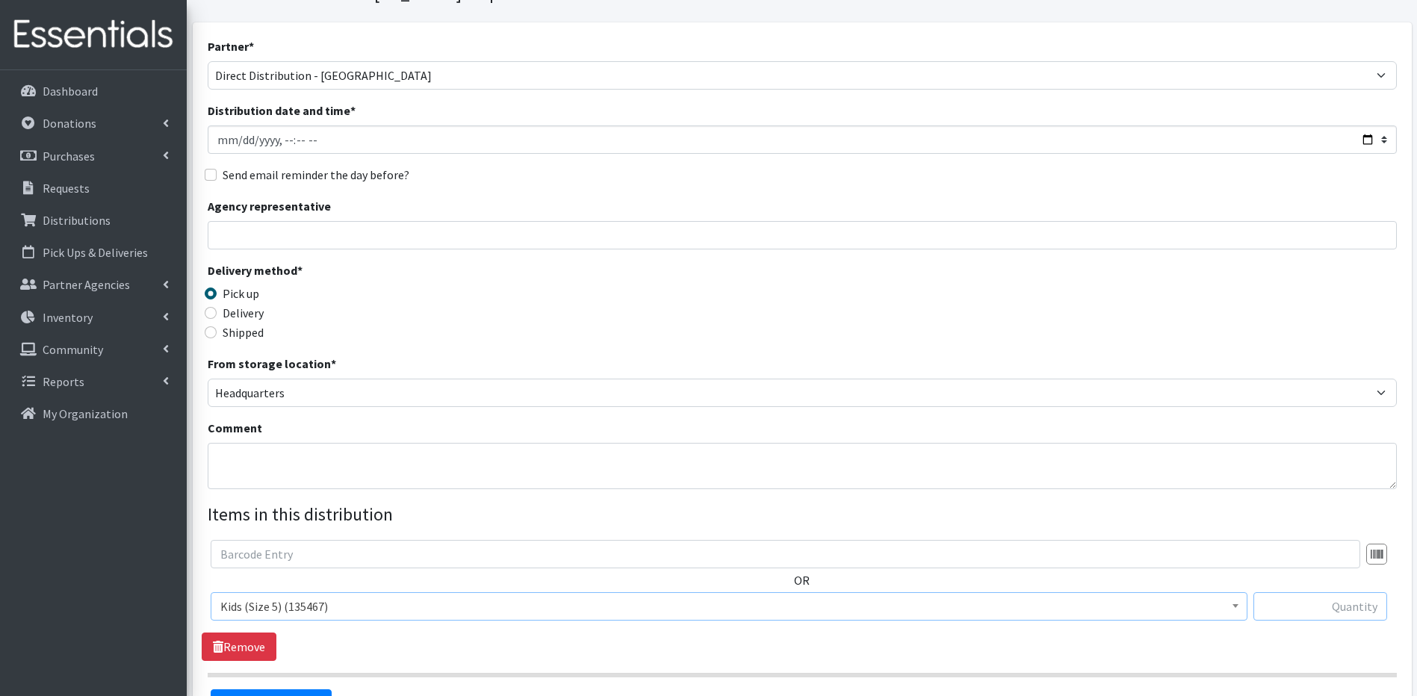
click at [1318, 608] on input "text" at bounding box center [1320, 606] width 134 height 28
type input "164"
click at [292, 139] on input "Distribution date and time *" at bounding box center [802, 139] width 1189 height 28
click at [280, 141] on input "Distribution date and time *" at bounding box center [802, 139] width 1189 height 28
type input "2025-08-23T16:00"
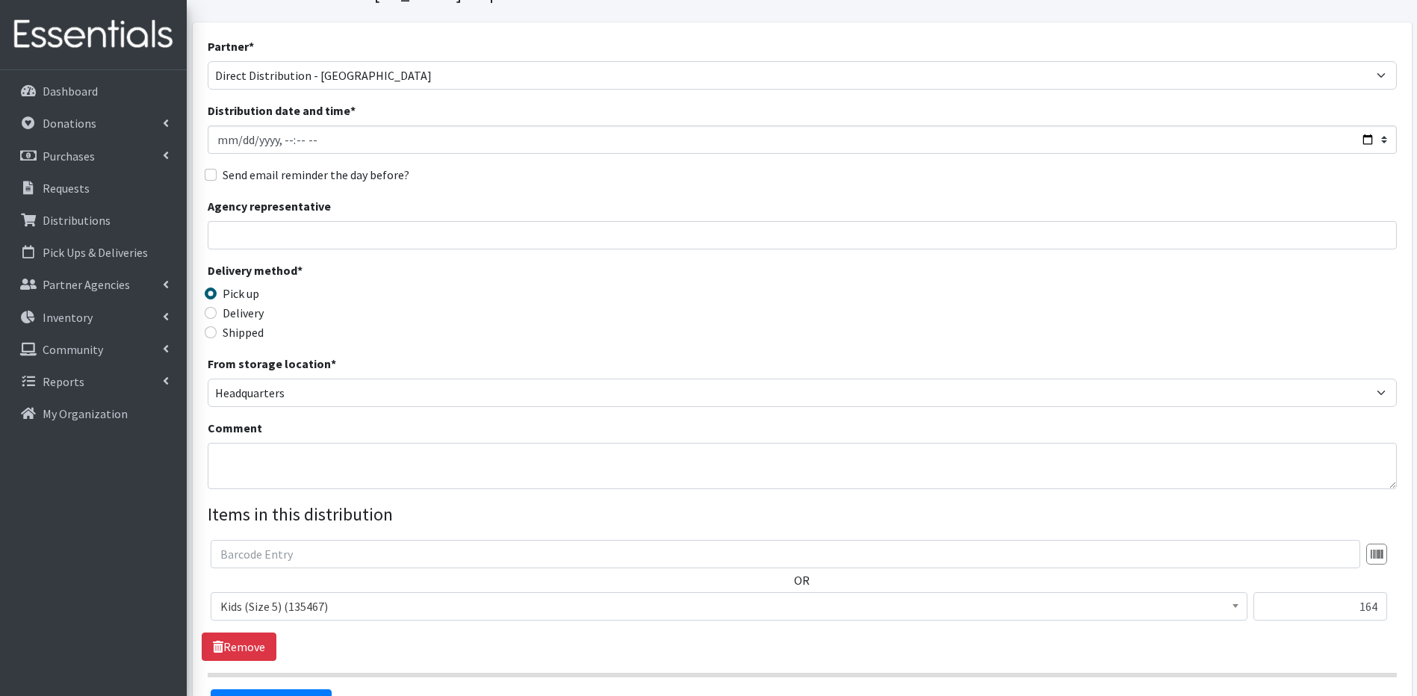
click at [476, 178] on div "Send email reminder the day before?" at bounding box center [802, 175] width 1189 height 18
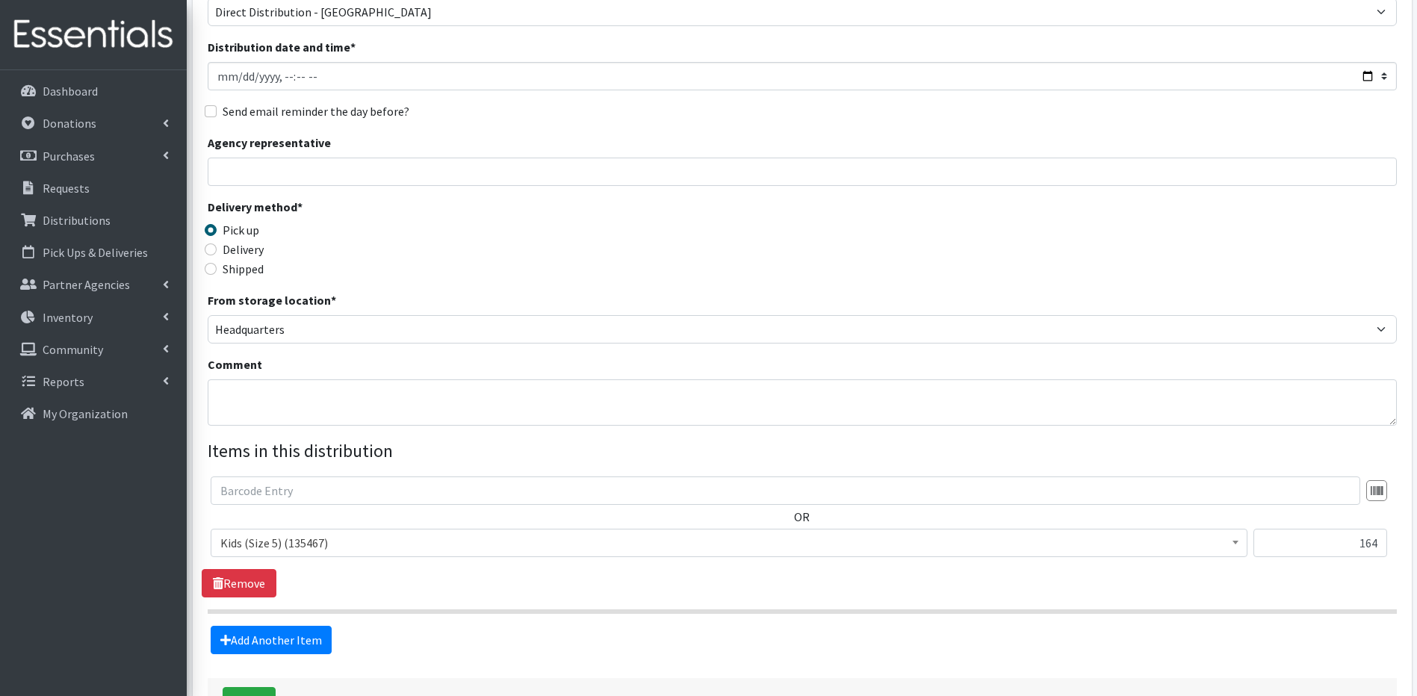
scroll to position [249, 0]
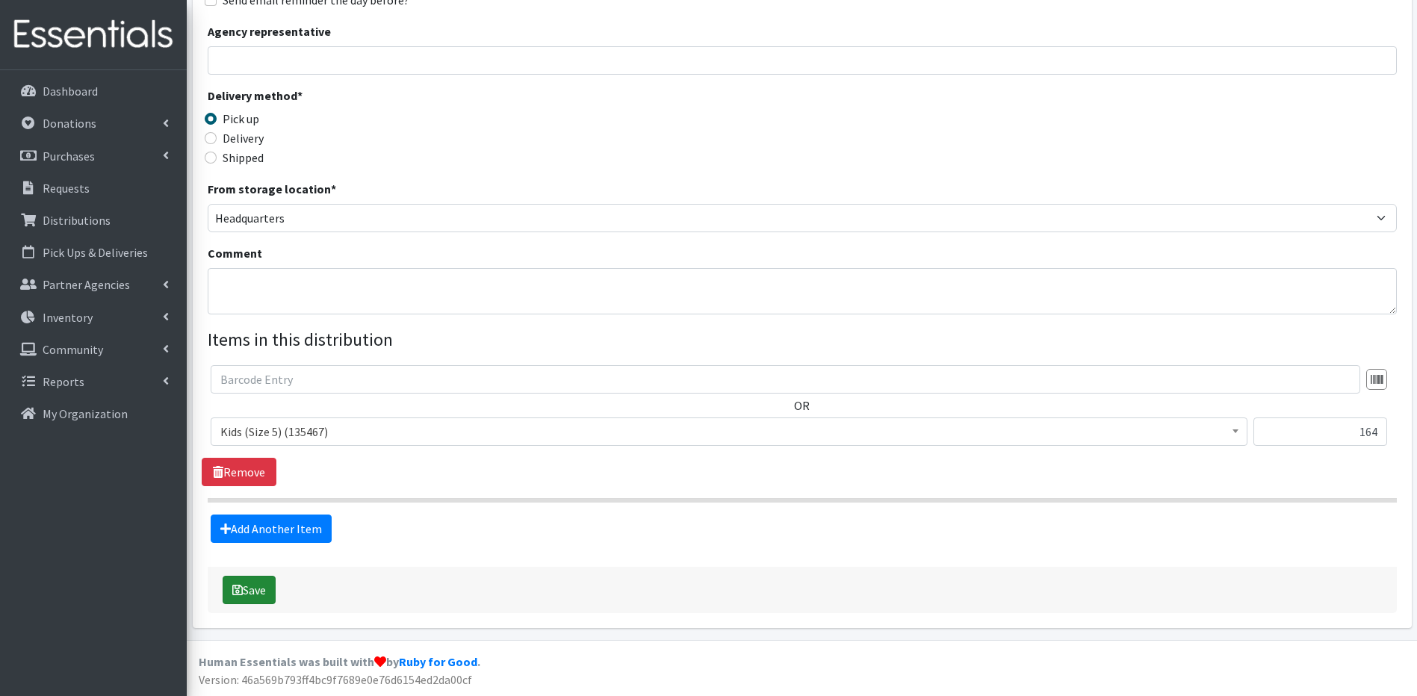
click at [254, 595] on button "Save" at bounding box center [249, 590] width 53 height 28
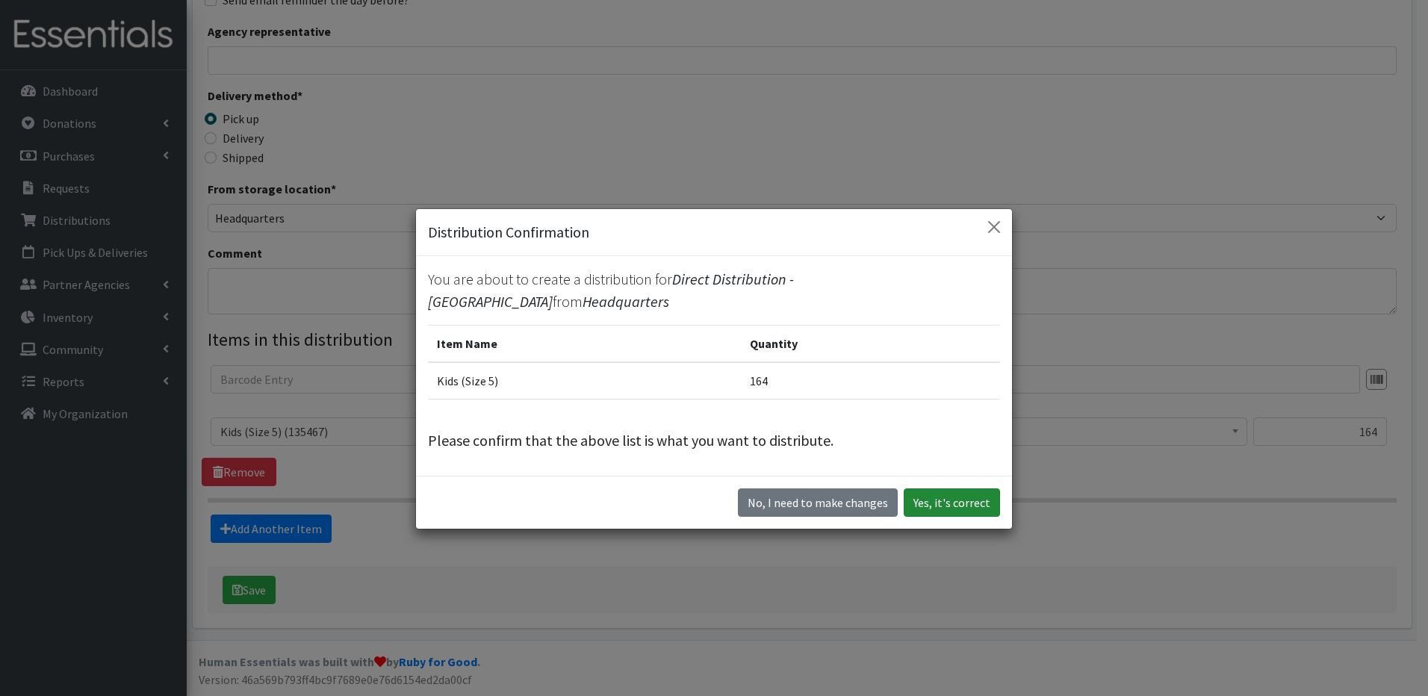
click at [933, 503] on button "Yes, it's correct" at bounding box center [952, 502] width 96 height 28
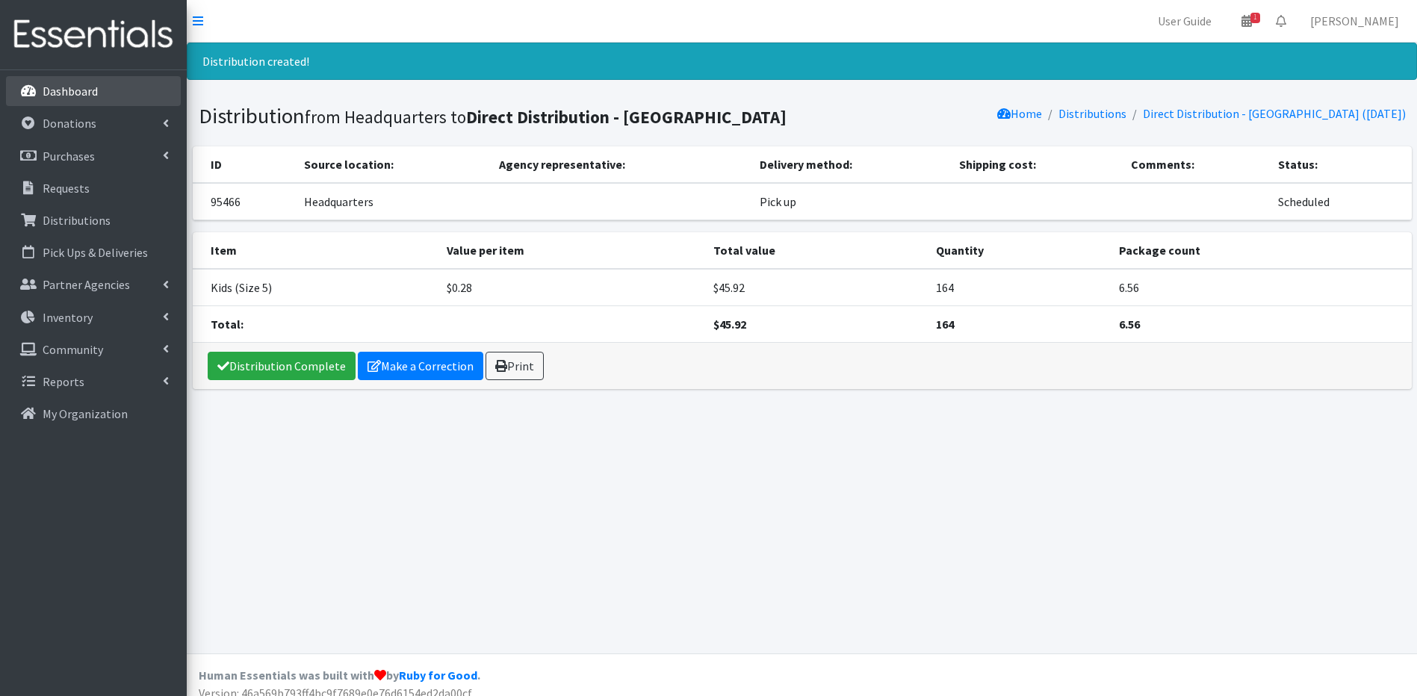
click at [72, 87] on p "Dashboard" at bounding box center [70, 91] width 55 height 15
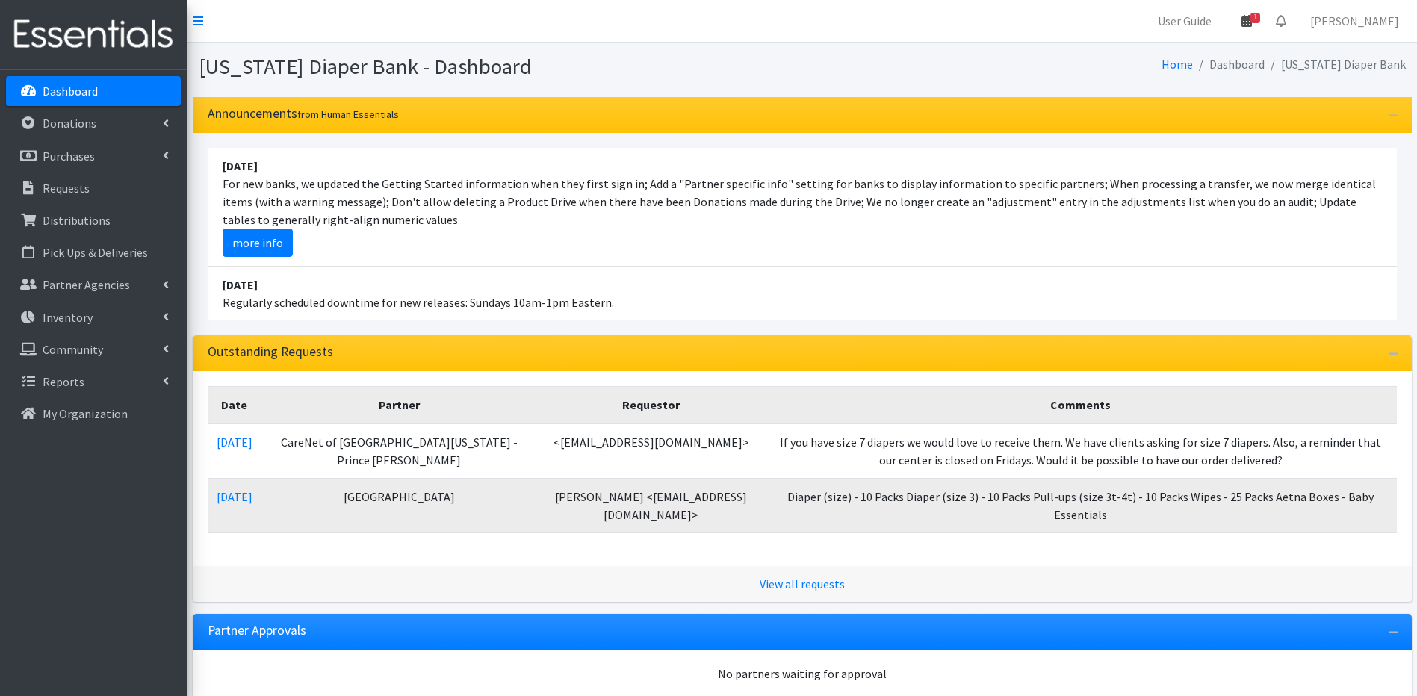
click at [1252, 22] on icon at bounding box center [1246, 21] width 10 height 12
click at [1255, 46] on link "1 Pick-ups remaining this week" at bounding box center [1159, 53] width 208 height 30
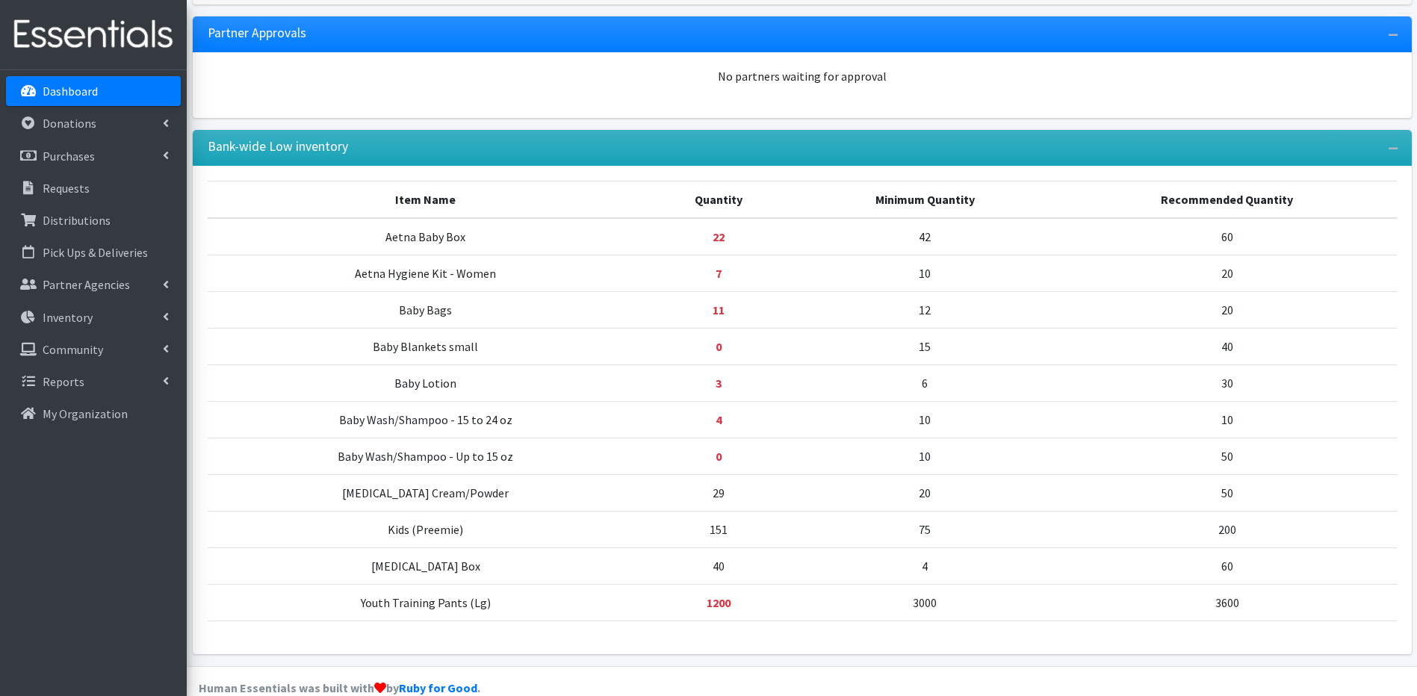
scroll to position [149, 0]
